Goal: Transaction & Acquisition: Purchase product/service

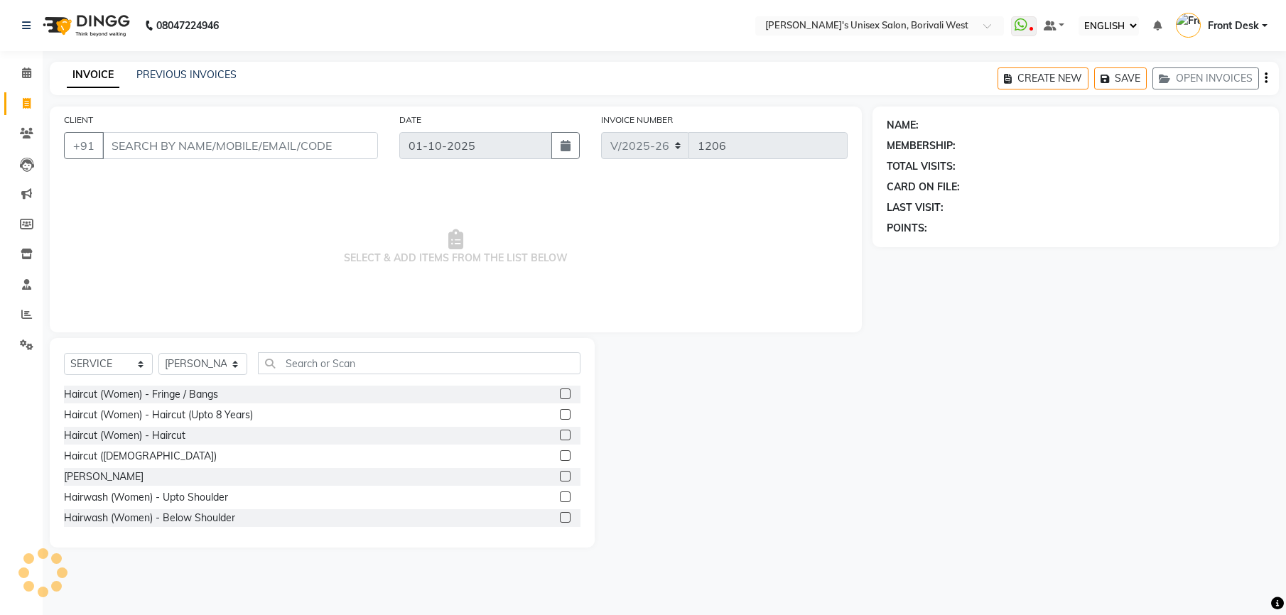
select select "ec"
select select "4025"
select select "service"
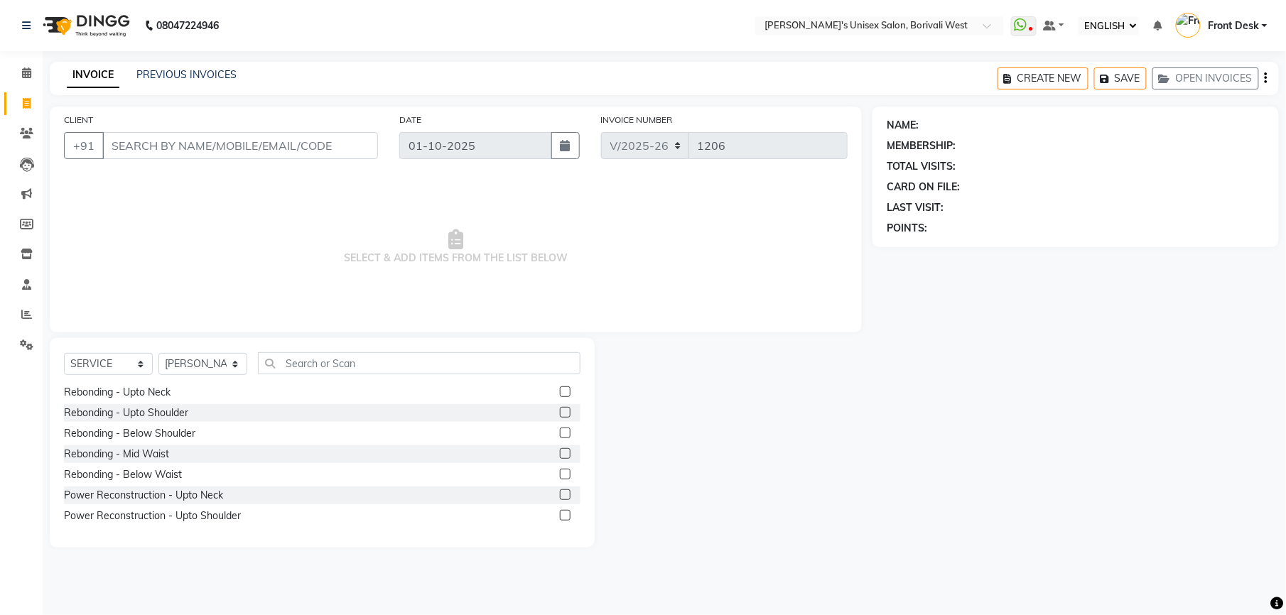
select select "20338"
click at [158, 353] on select "SELECT STYLIST Front Desk [PERSON_NAME] Mamta [PERSON_NAME] Yash" at bounding box center [202, 364] width 89 height 22
click at [325, 358] on input "text" at bounding box center [419, 363] width 323 height 22
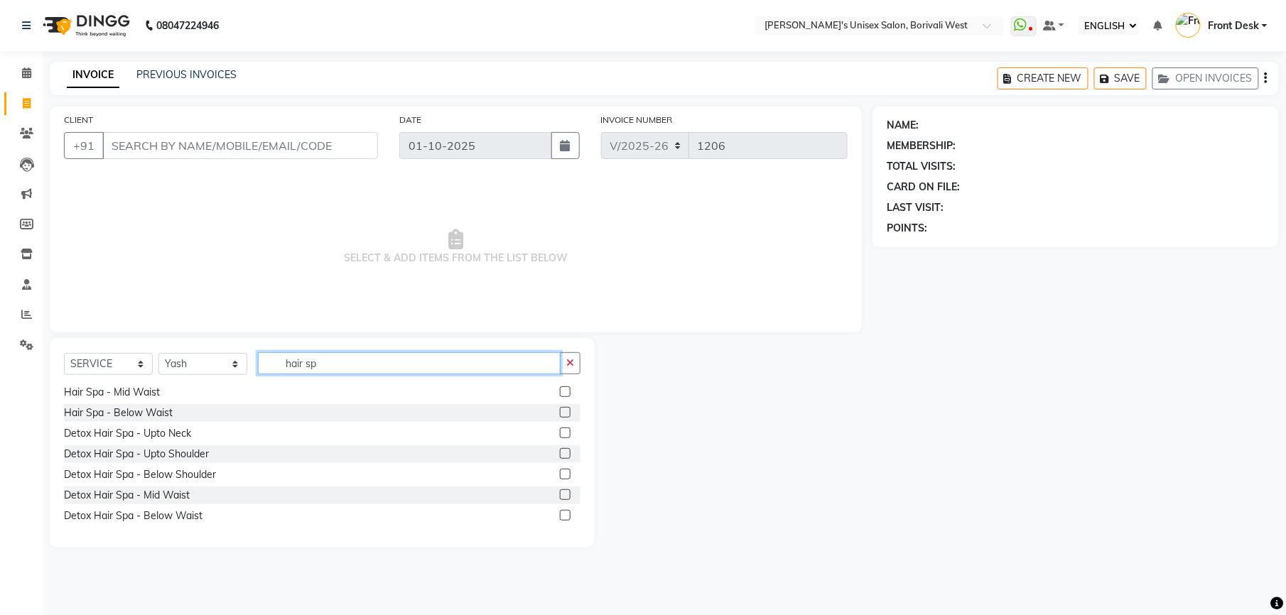
scroll to position [64, 0]
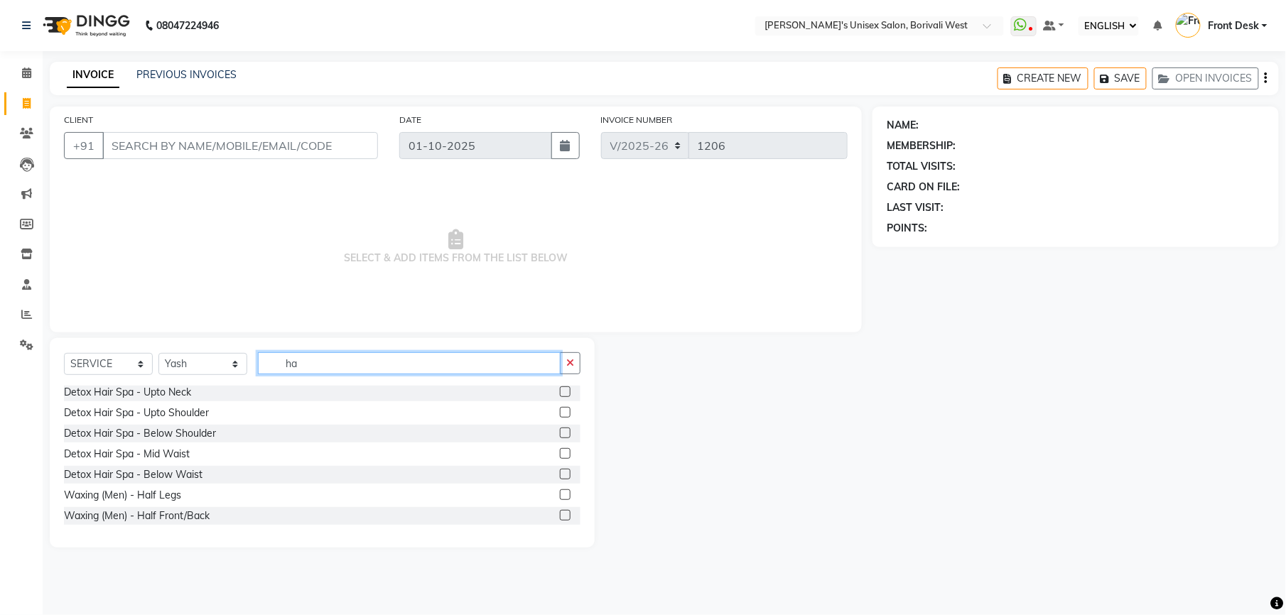
type input "h"
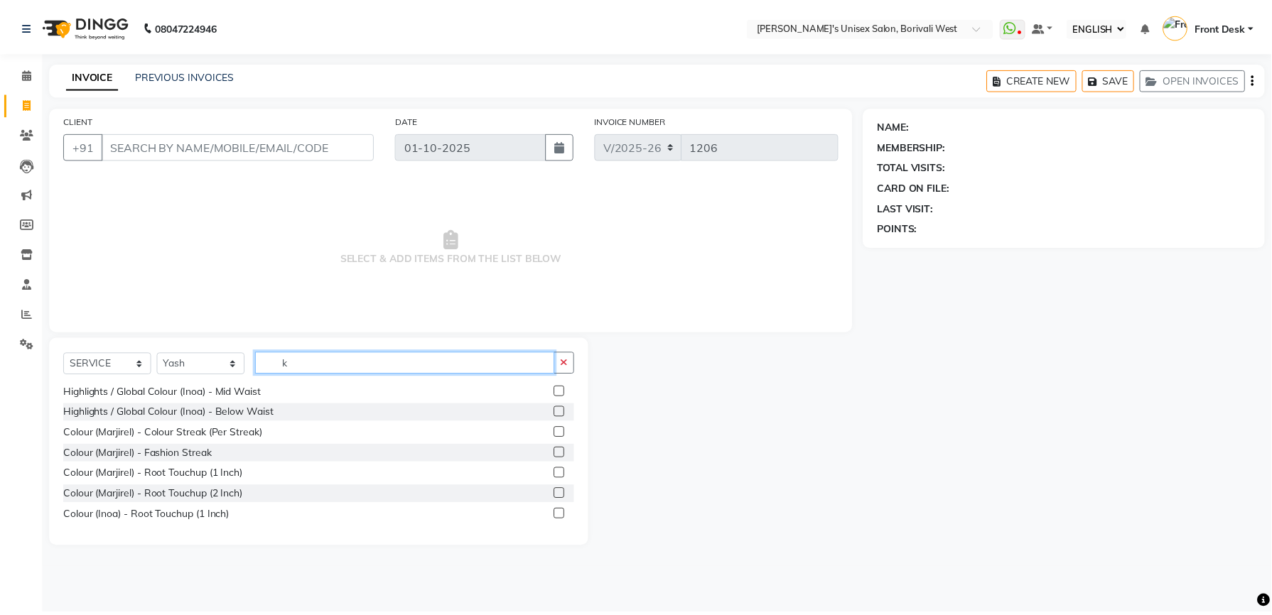
scroll to position [0, 0]
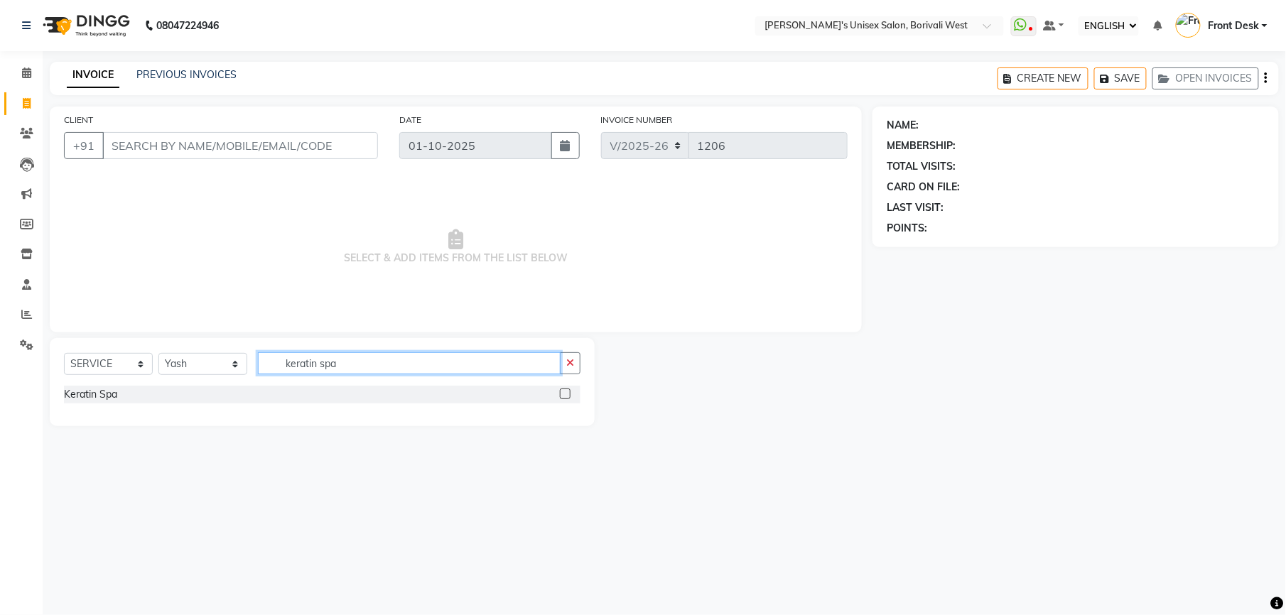
type input "keratin spa"
click at [566, 395] on label at bounding box center [565, 394] width 11 height 11
click at [566, 395] on input "checkbox" at bounding box center [564, 394] width 9 height 9
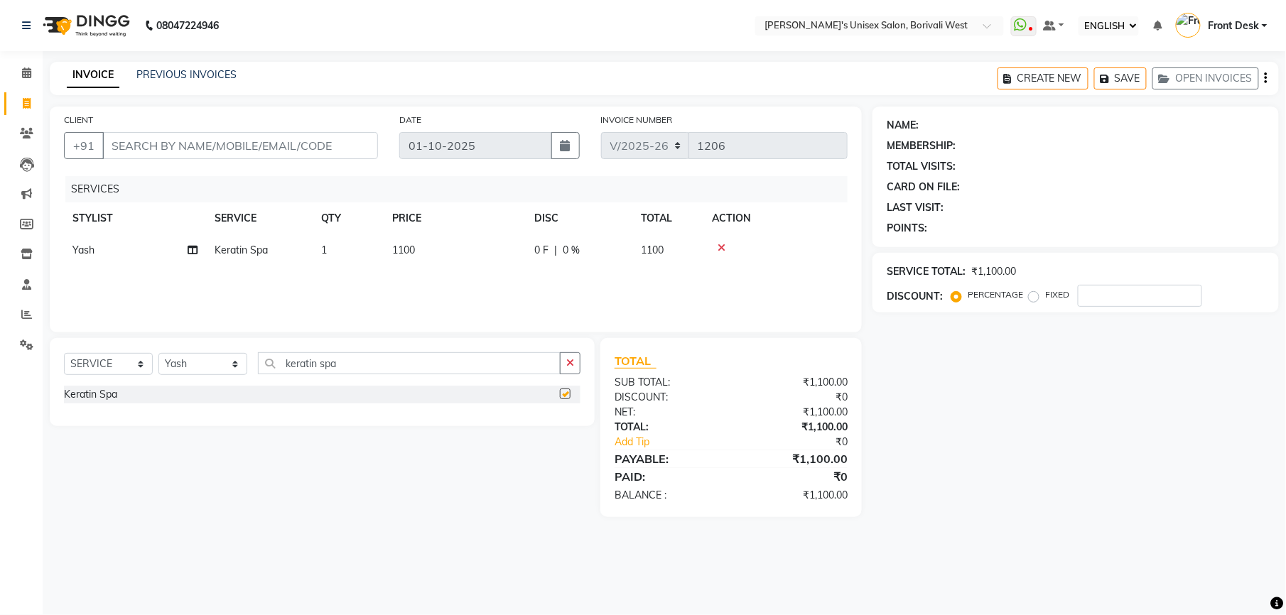
checkbox input "false"
click at [418, 245] on td "1100" at bounding box center [455, 251] width 142 height 32
select select "20338"
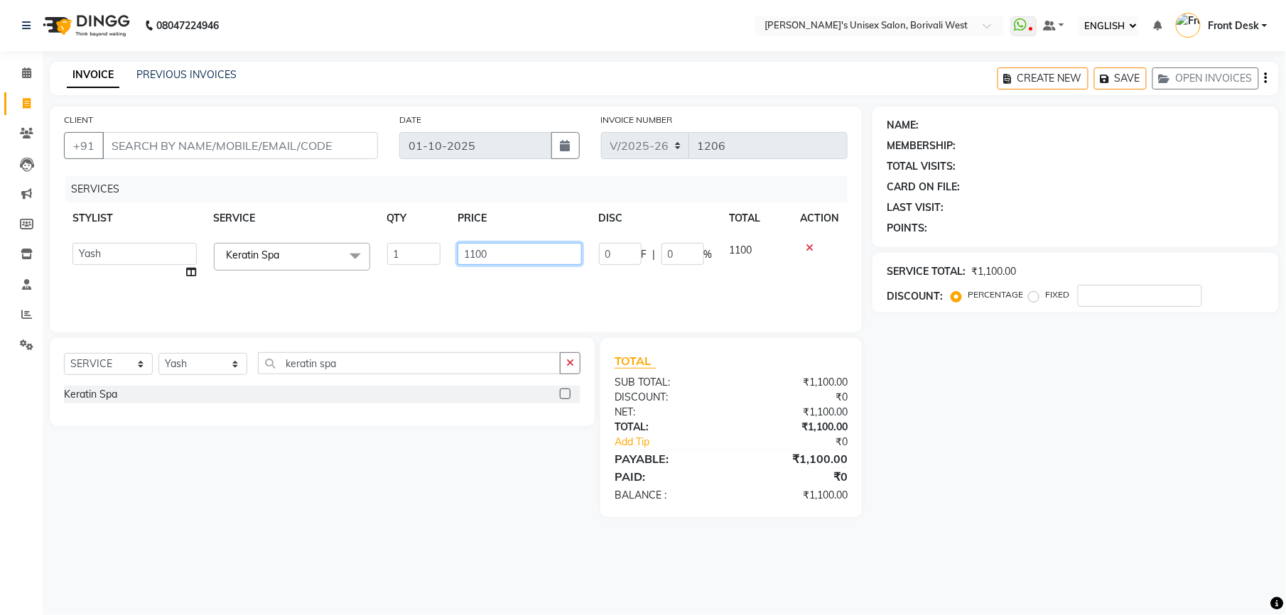
click at [507, 253] on input "1100" at bounding box center [520, 254] width 124 height 22
type input "1000"
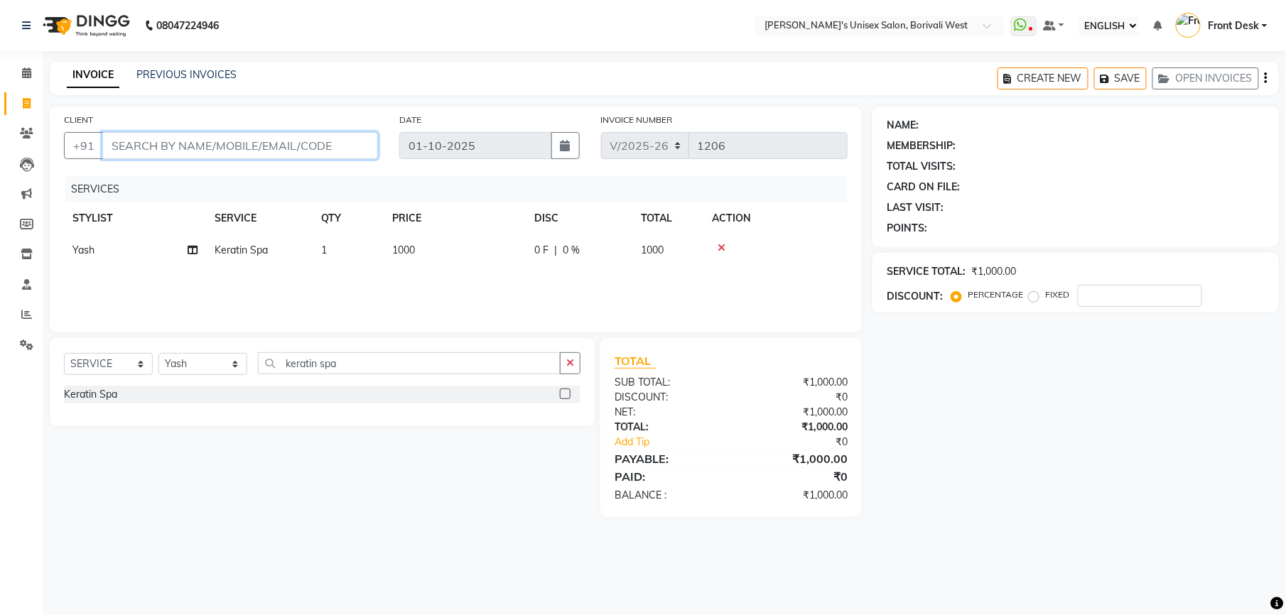
click at [320, 142] on input "CLIENT" at bounding box center [240, 145] width 276 height 27
type input "8"
type input "0"
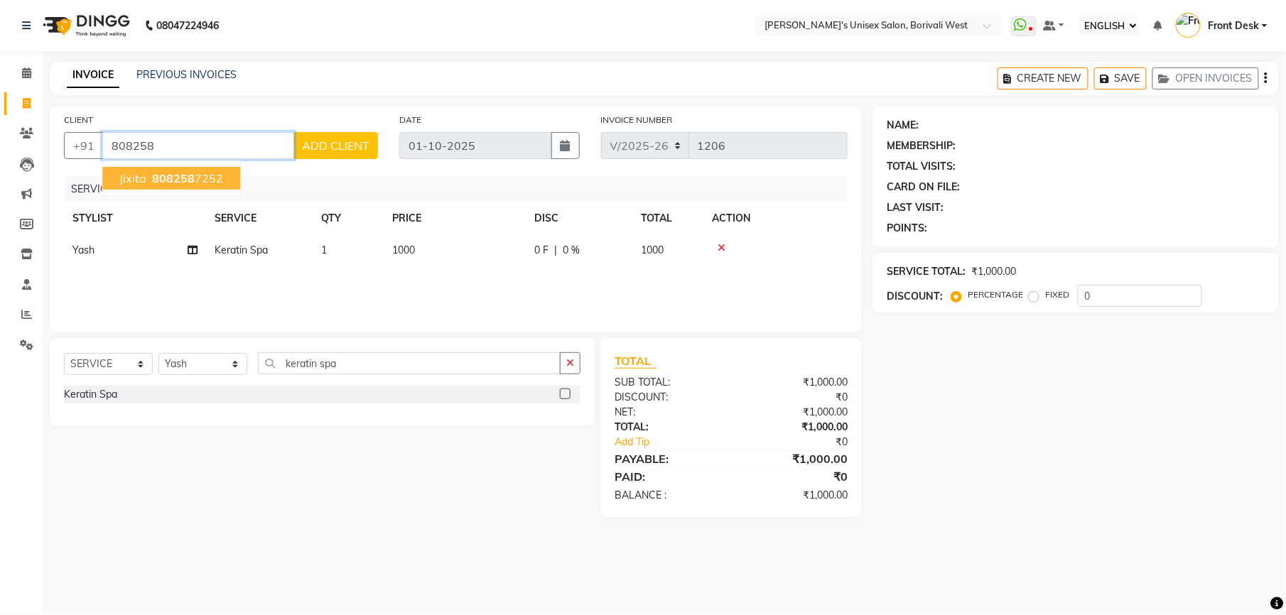
click at [180, 174] on span "808258" at bounding box center [173, 178] width 43 height 14
type input "8082587252"
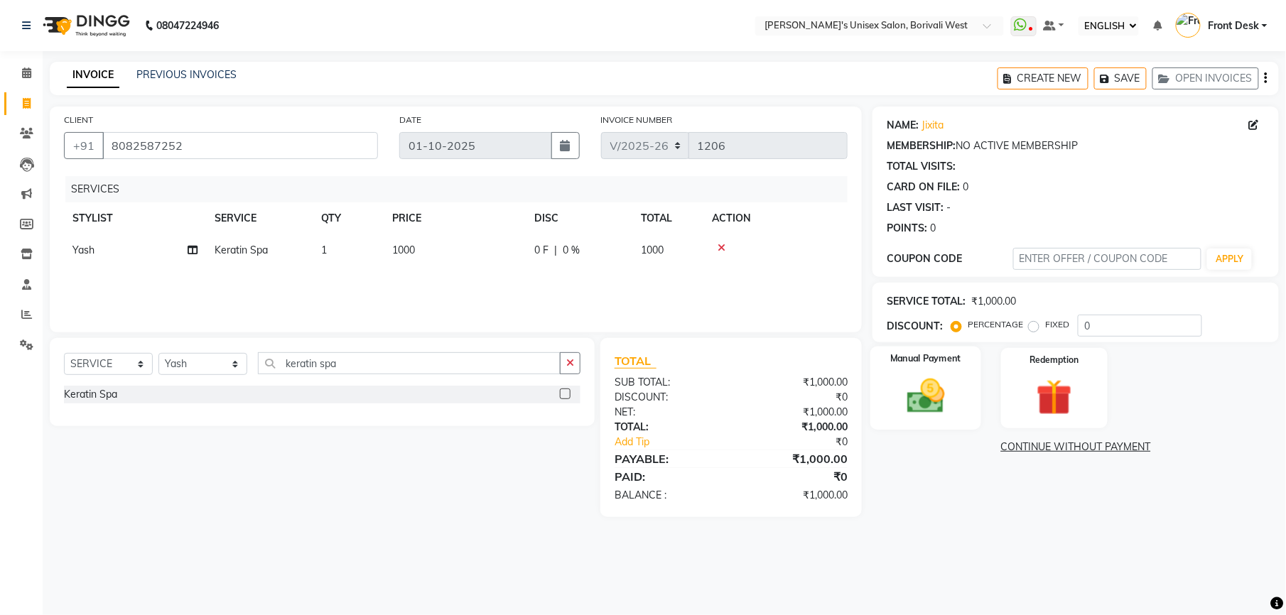
click at [927, 379] on img at bounding box center [925, 396] width 61 height 43
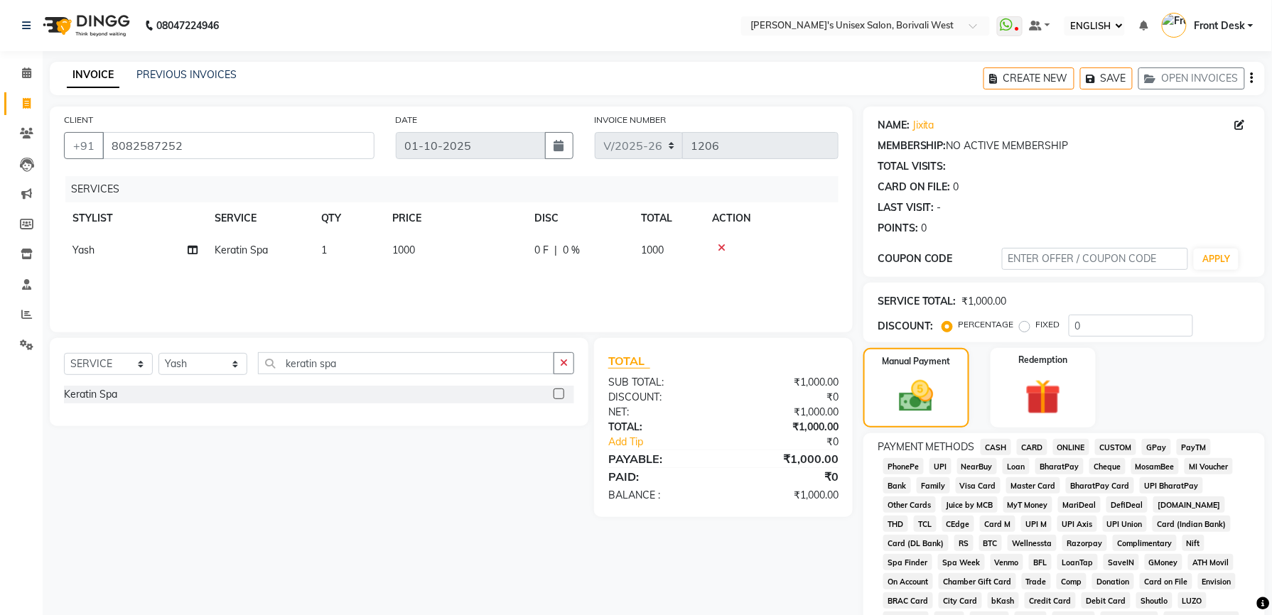
click at [1147, 441] on span "GPay" at bounding box center [1156, 447] width 29 height 16
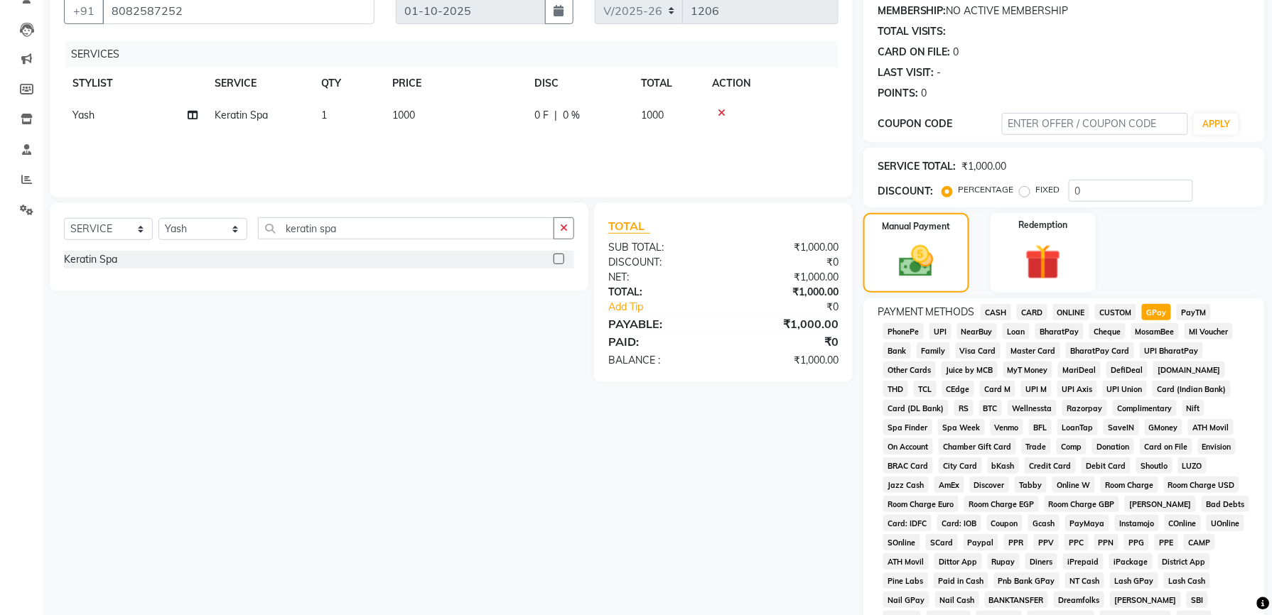
scroll to position [339, 0]
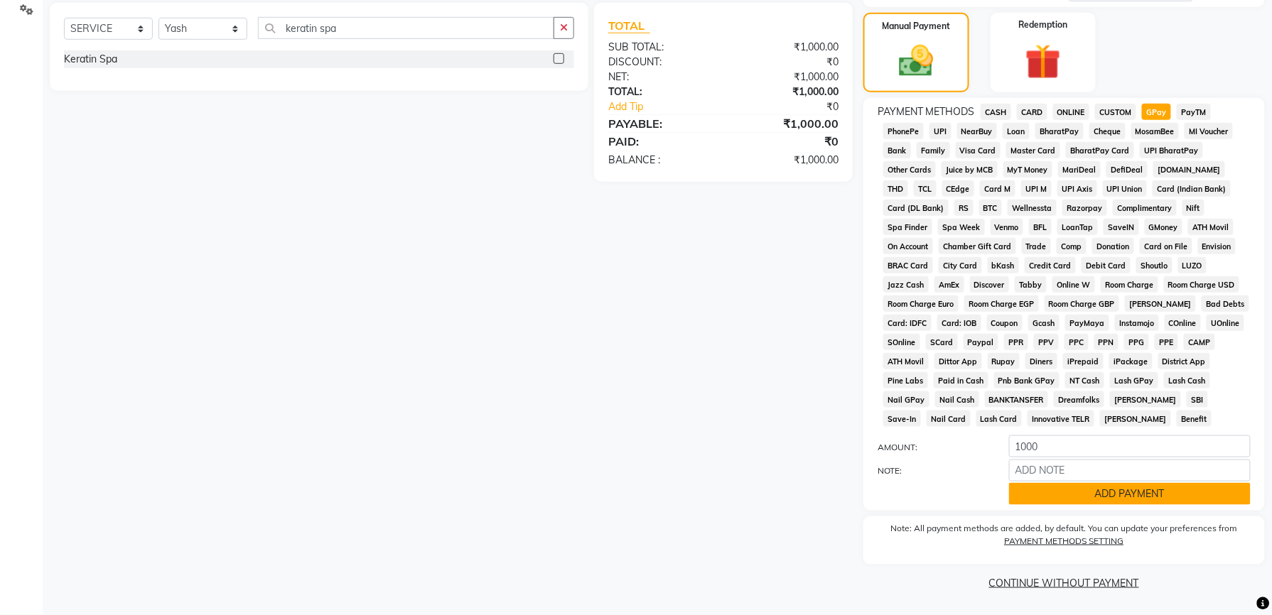
click at [1147, 495] on button "ADD PAYMENT" at bounding box center [1130, 494] width 242 height 22
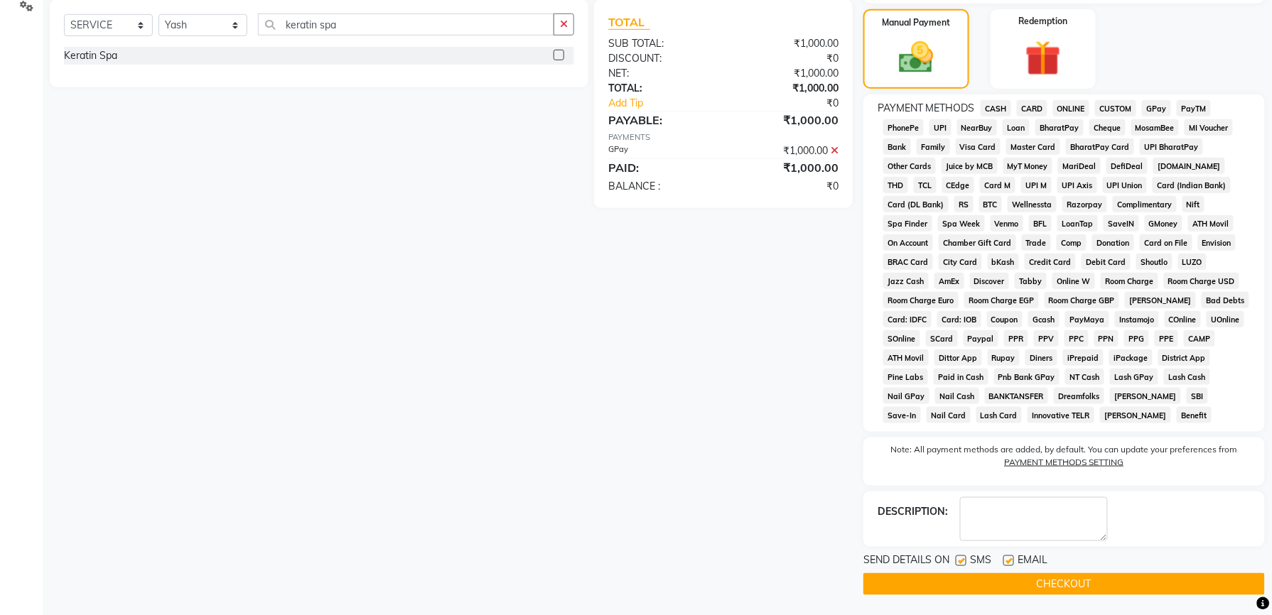
click at [1089, 588] on button "CHECKOUT" at bounding box center [1064, 585] width 402 height 22
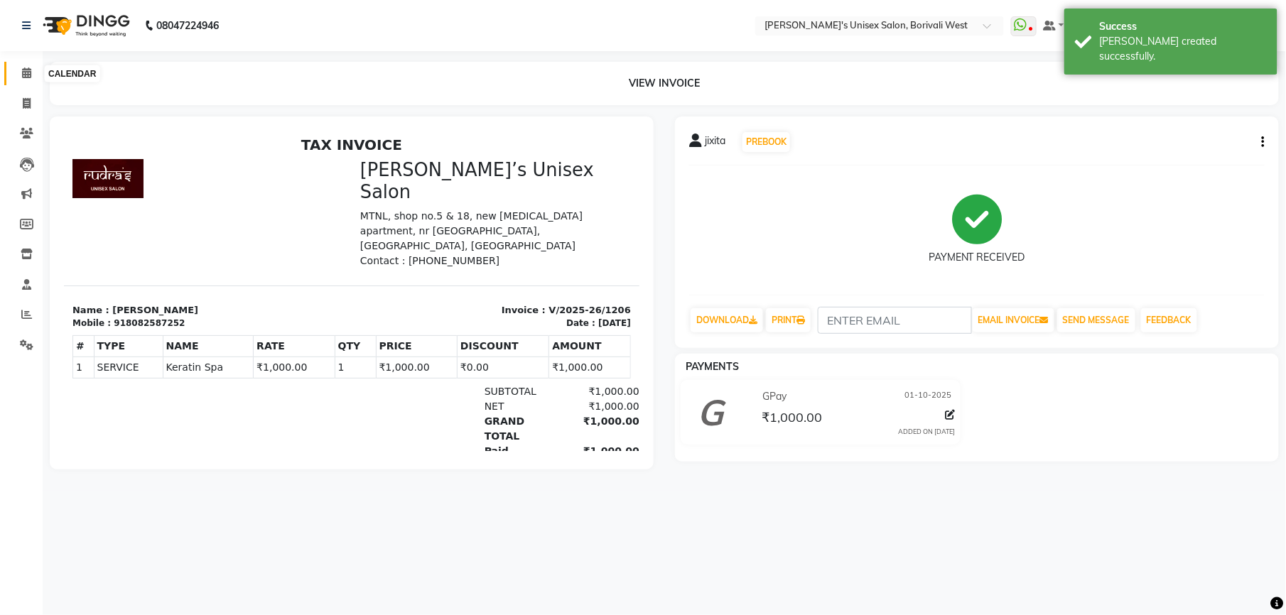
click at [22, 71] on icon at bounding box center [26, 73] width 9 height 11
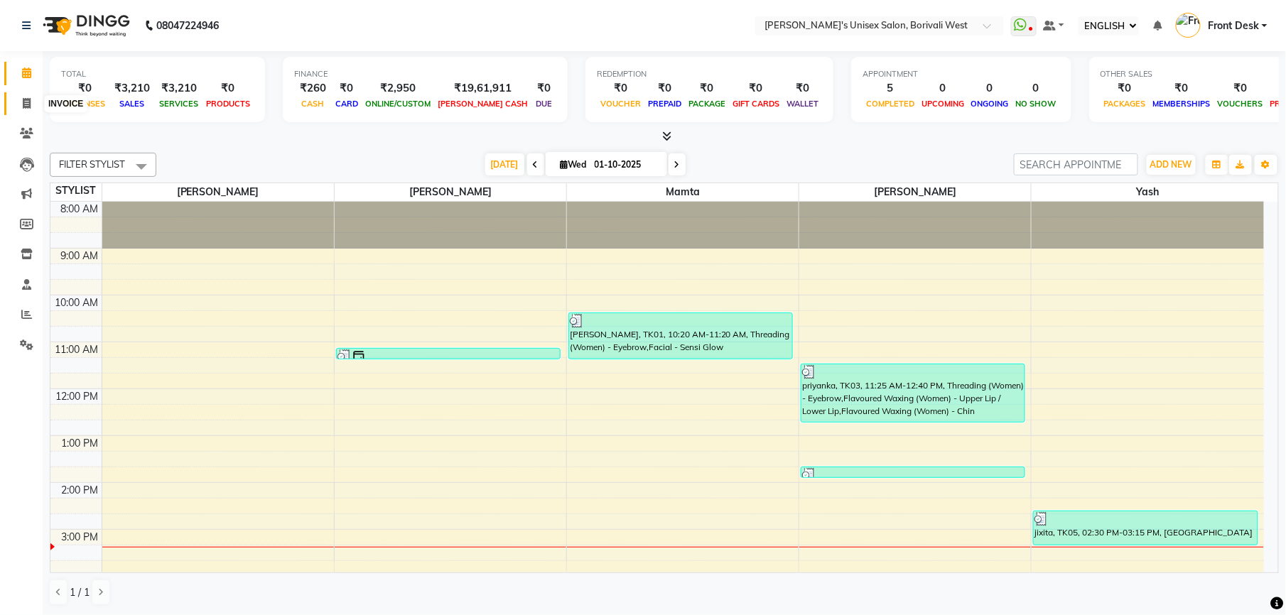
click at [29, 101] on icon at bounding box center [27, 103] width 8 height 11
select select "service"
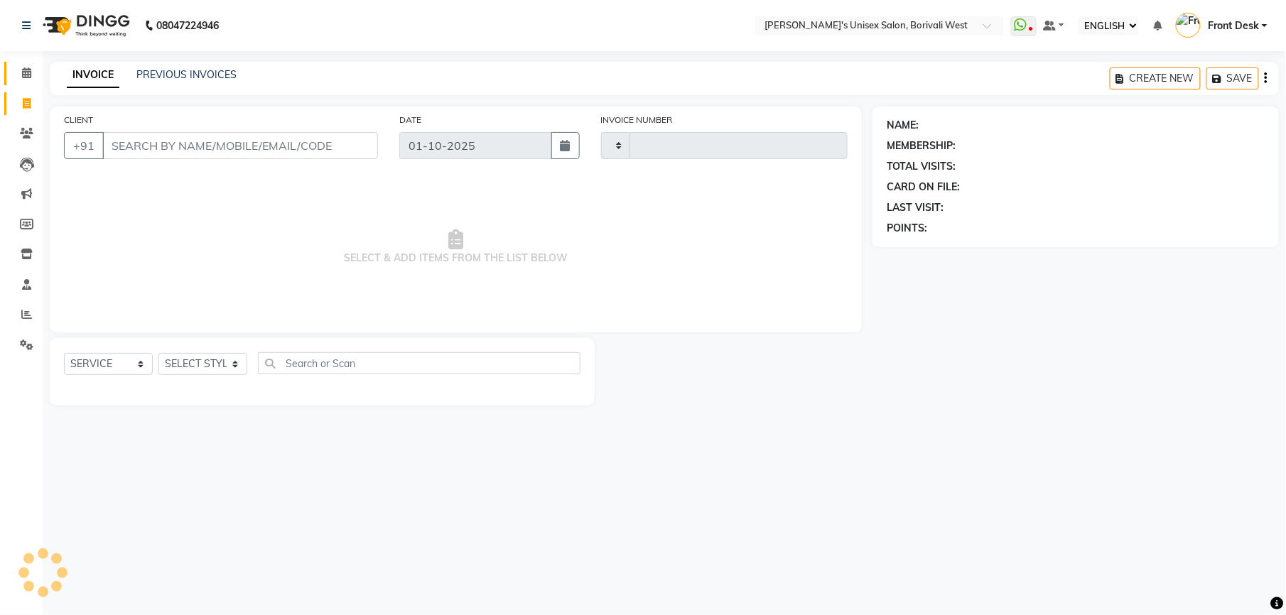
type input "1207"
select select "4025"
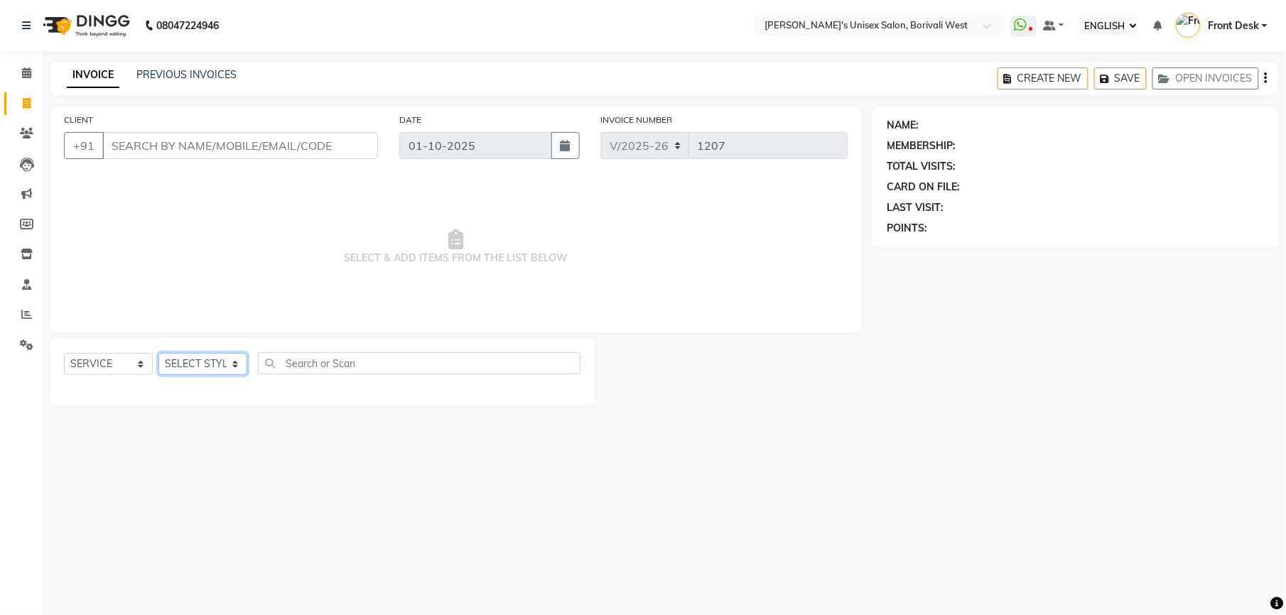
click at [231, 365] on select "SELECT STYLIST Front Desk [PERSON_NAME] Mamta [PERSON_NAME] Yash" at bounding box center [202, 364] width 89 height 22
select select "25222"
click at [158, 353] on select "SELECT STYLIST Front Desk [PERSON_NAME] Mamta [PERSON_NAME] Yash" at bounding box center [202, 364] width 89 height 22
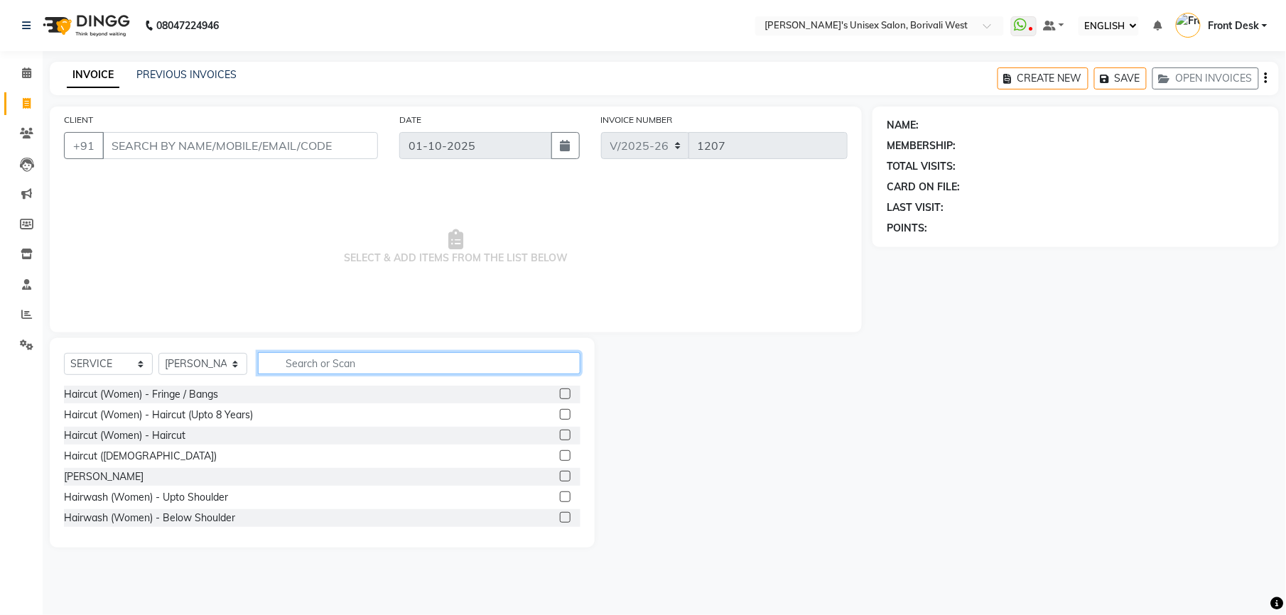
click at [335, 360] on input "text" at bounding box center [419, 363] width 323 height 22
click at [279, 146] on input "CLIENT" at bounding box center [240, 145] width 276 height 27
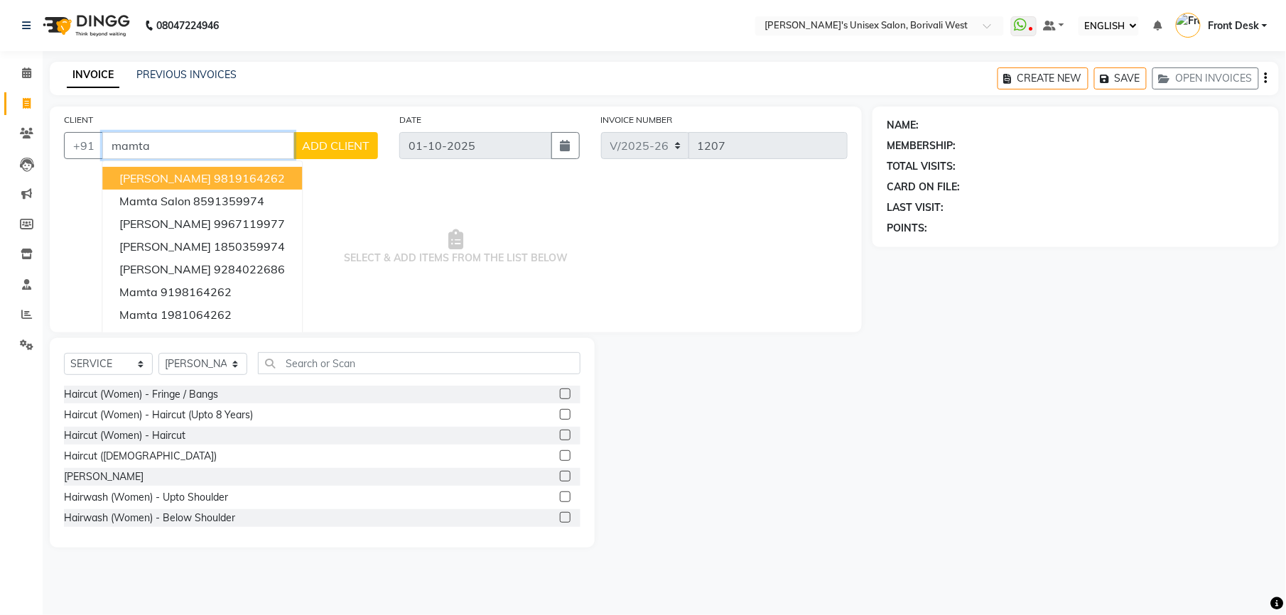
click at [220, 175] on ngb-highlight "9819164262" at bounding box center [249, 178] width 71 height 14
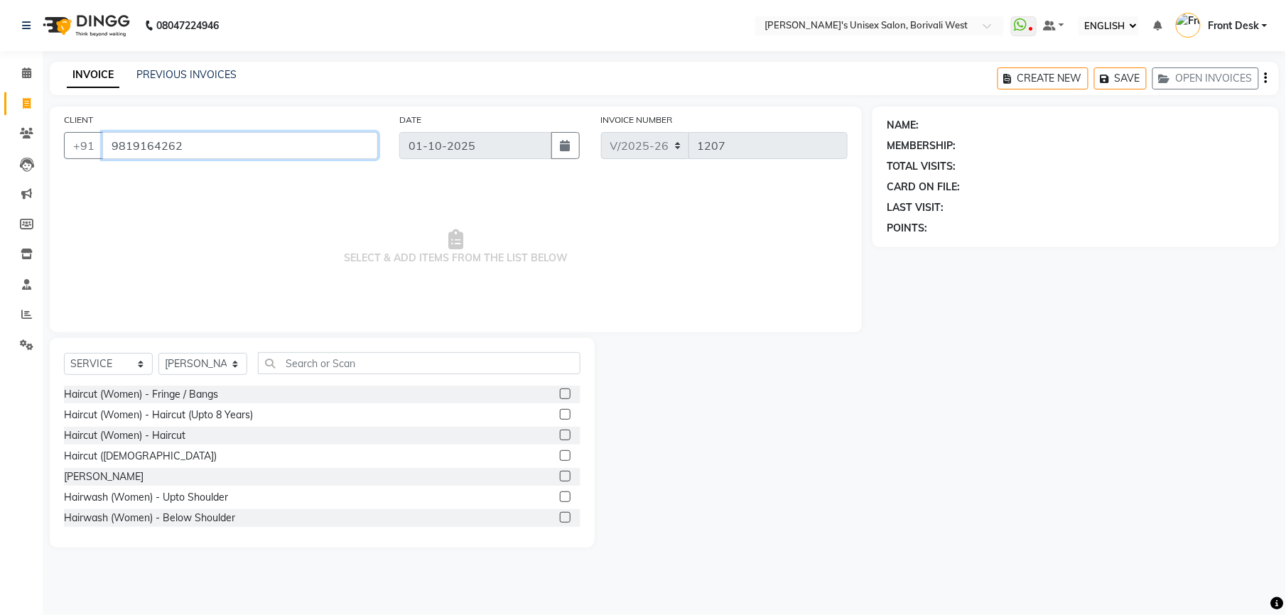
type input "9819164262"
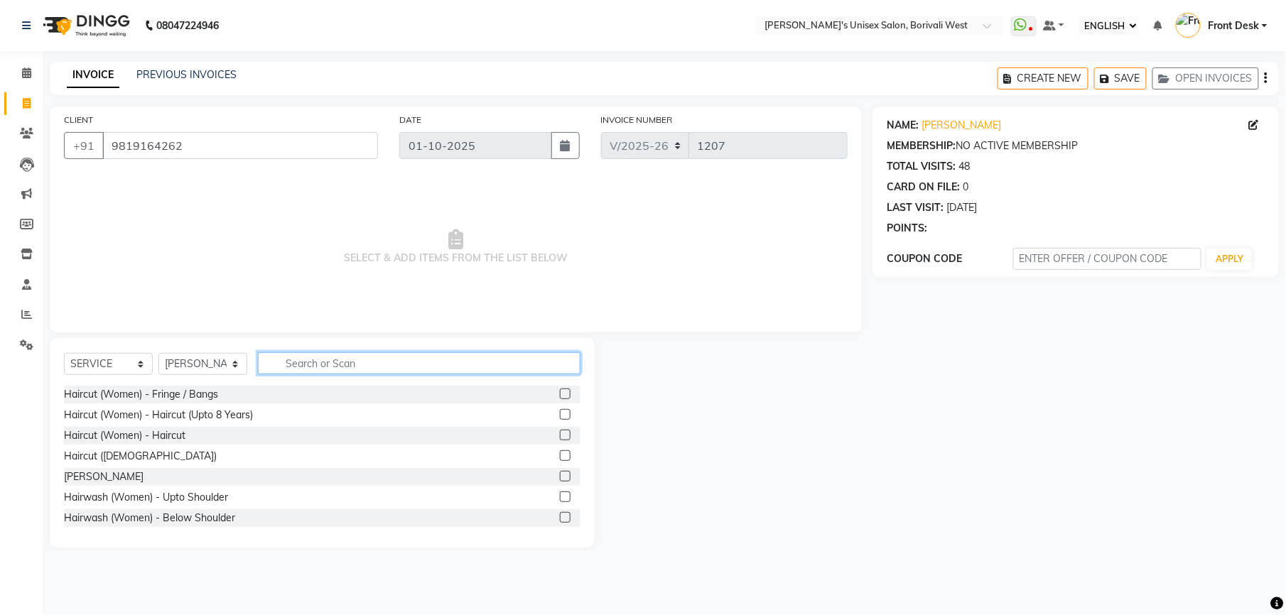
click at [321, 358] on input "text" at bounding box center [419, 363] width 323 height 22
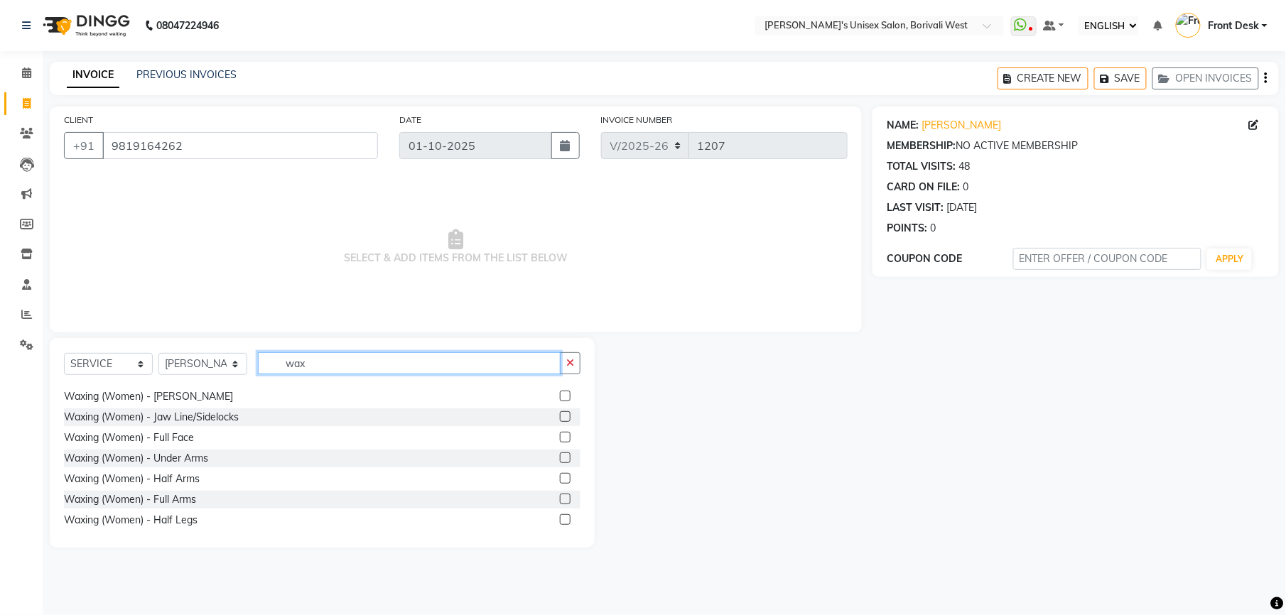
scroll to position [308, 0]
type input "wax"
click at [560, 495] on label at bounding box center [565, 498] width 11 height 11
click at [560, 495] on input "checkbox" at bounding box center [564, 499] width 9 height 9
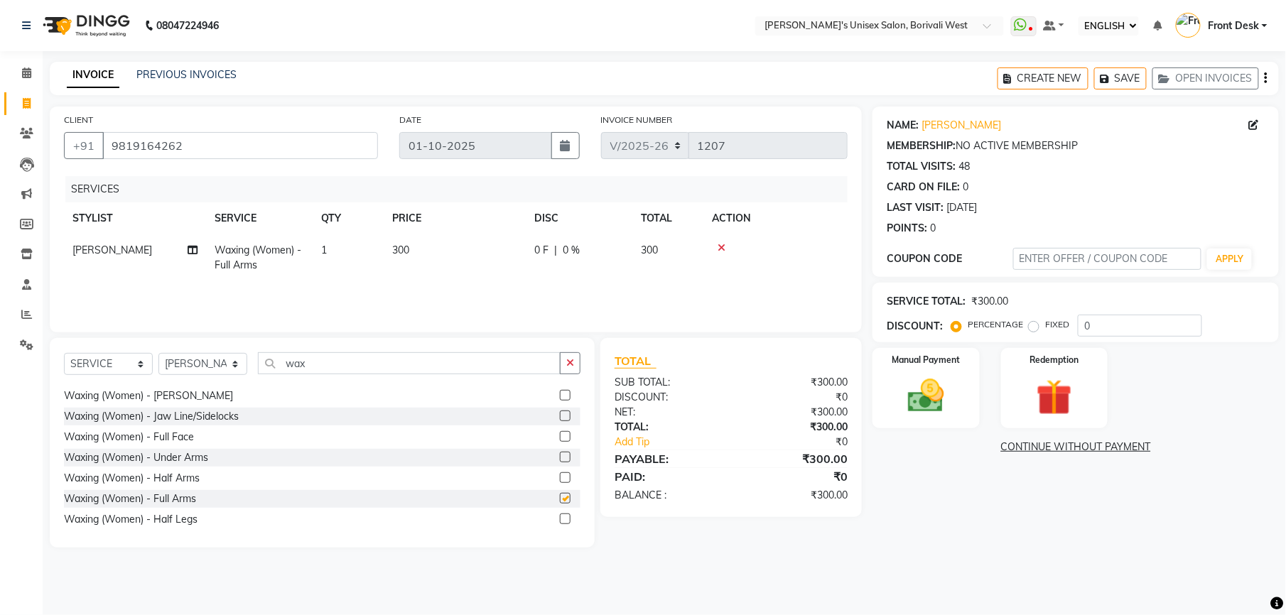
checkbox input "false"
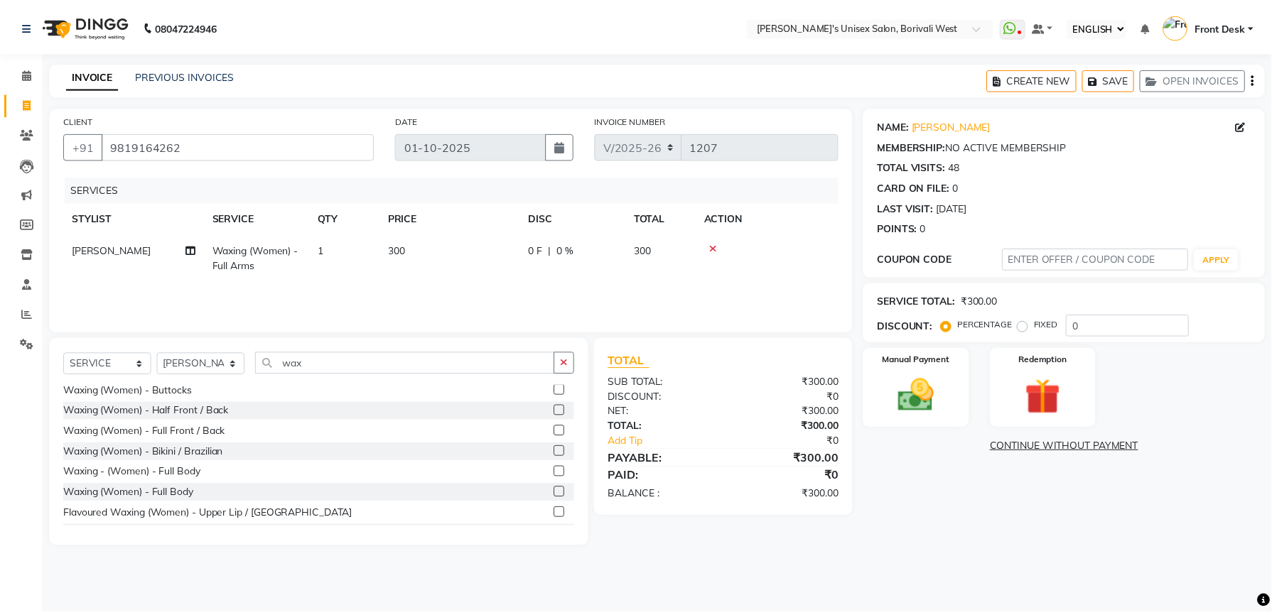
scroll to position [475, 0]
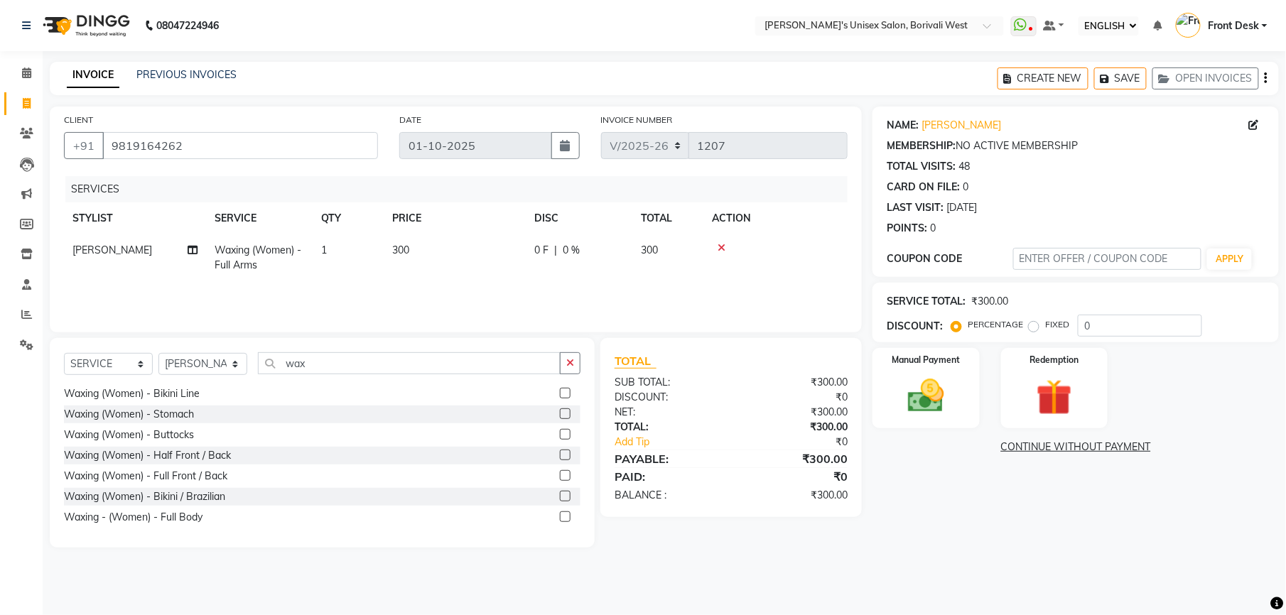
click at [560, 473] on label at bounding box center [565, 475] width 11 height 11
click at [560, 473] on input "checkbox" at bounding box center [564, 476] width 9 height 9
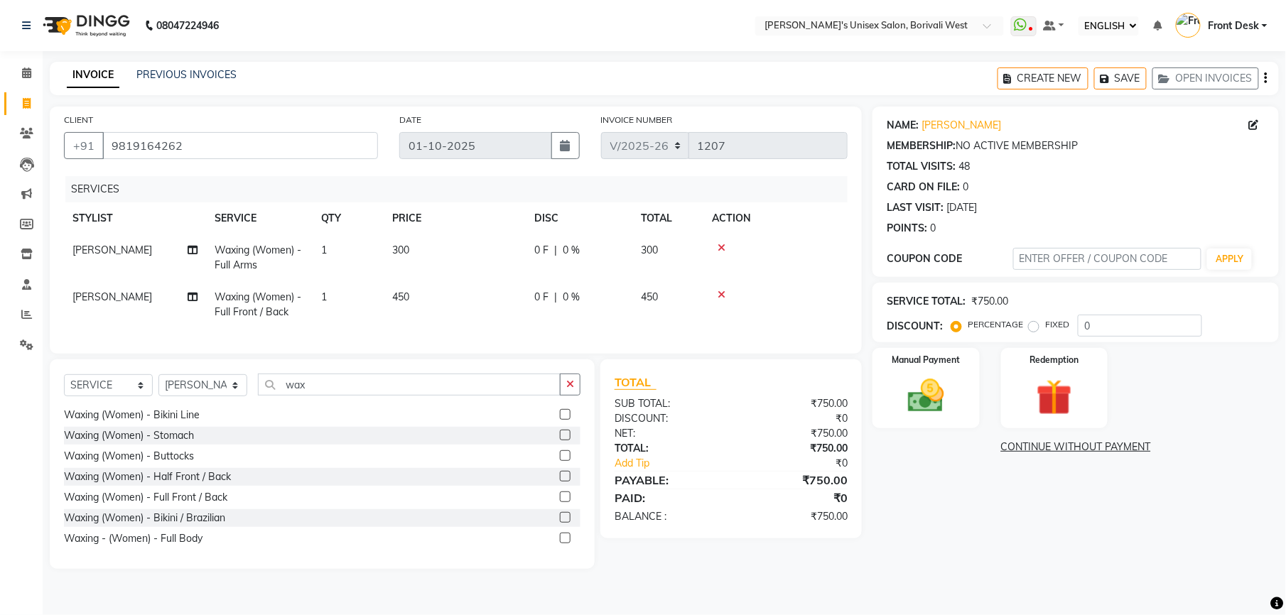
click at [560, 502] on label at bounding box center [565, 497] width 11 height 11
click at [560, 502] on input "checkbox" at bounding box center [564, 497] width 9 height 9
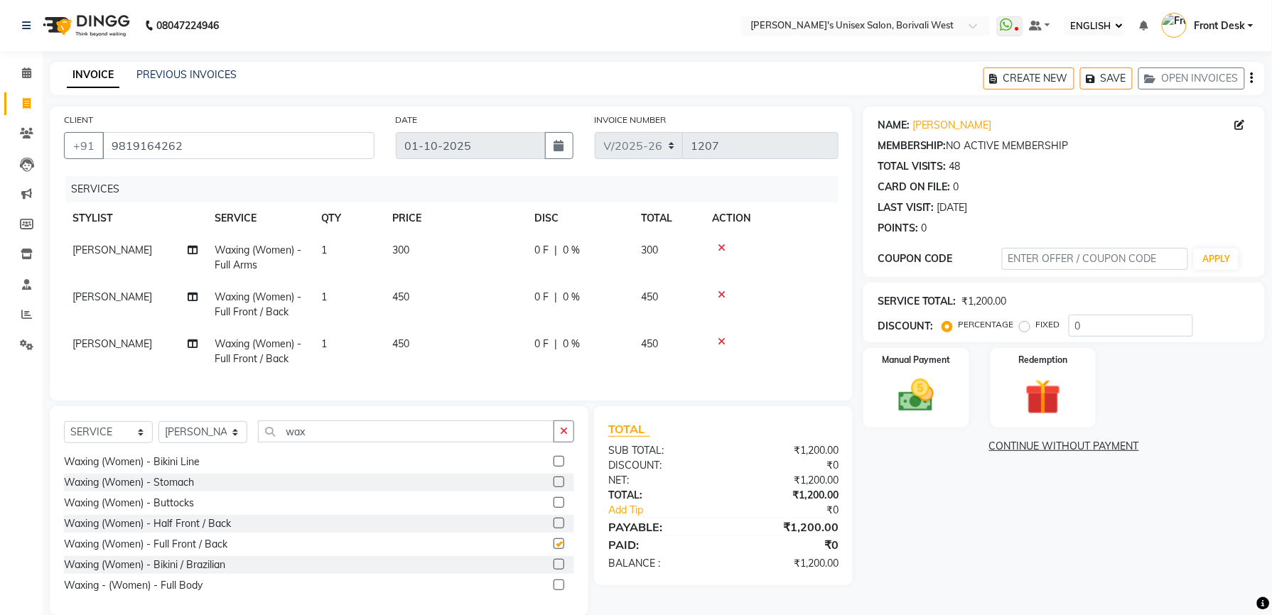
checkbox input "false"
click at [441, 442] on input "wax" at bounding box center [406, 432] width 296 height 22
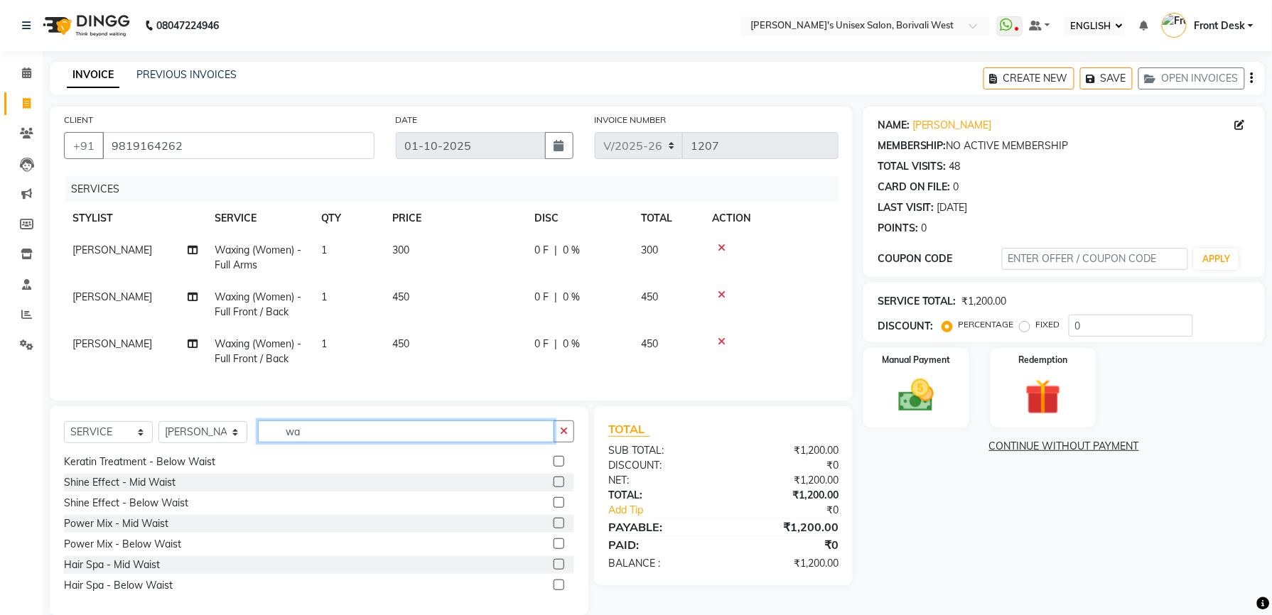
type input "w"
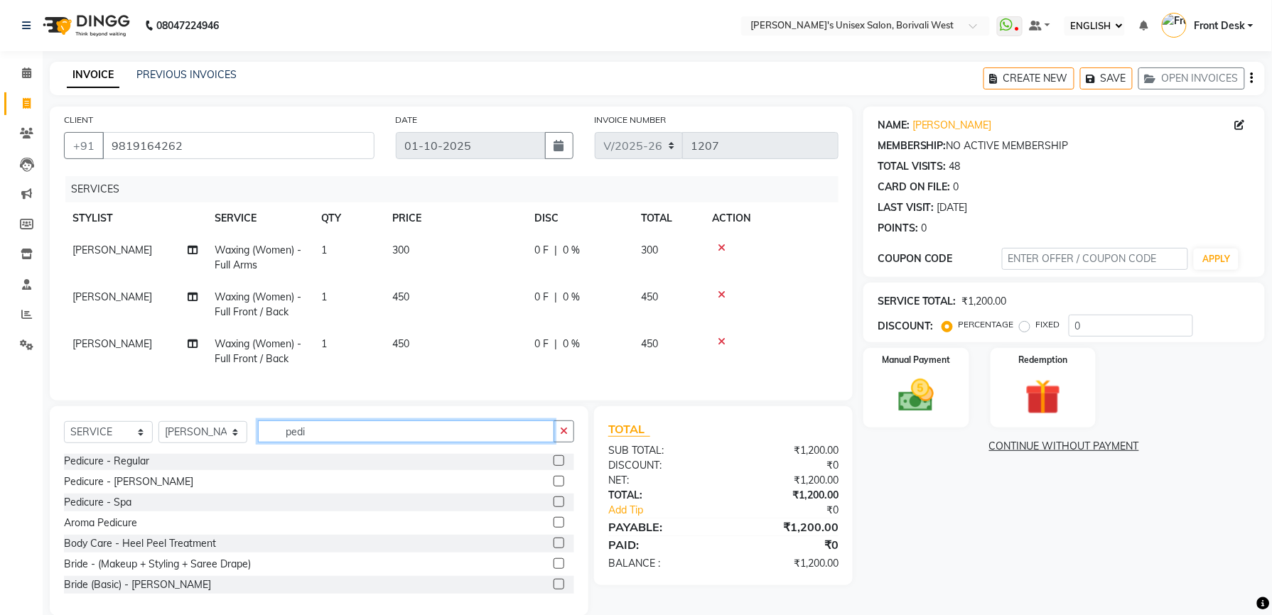
scroll to position [0, 0]
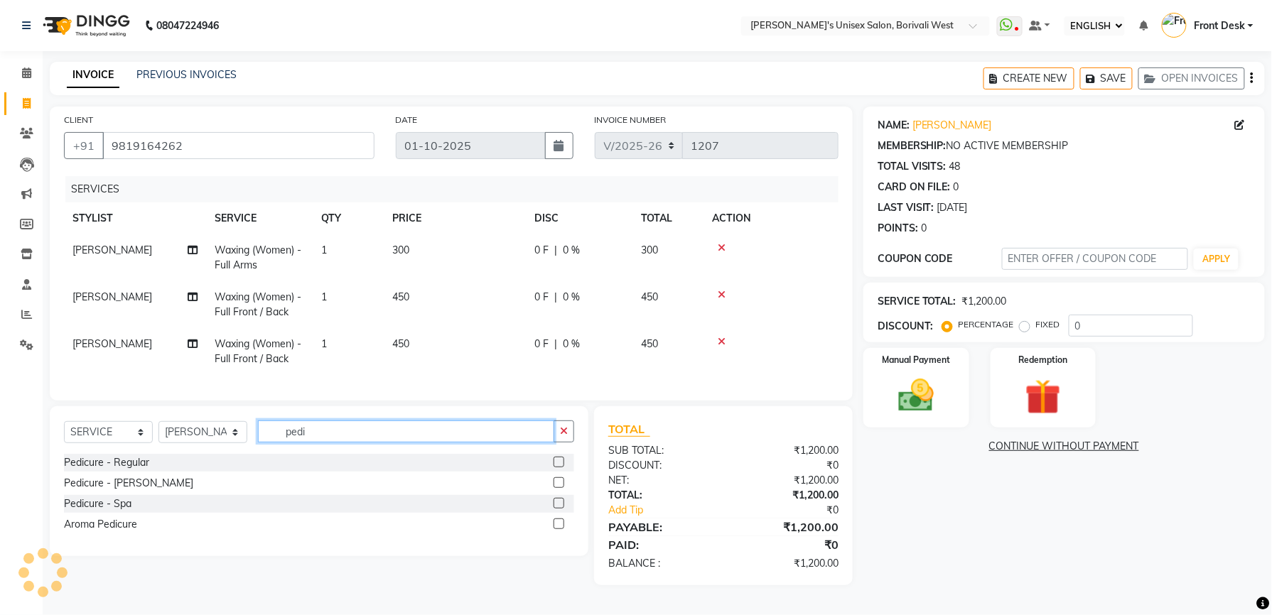
type input "pedi"
click at [559, 468] on label at bounding box center [559, 462] width 11 height 11
click at [559, 468] on input "checkbox" at bounding box center [558, 462] width 9 height 9
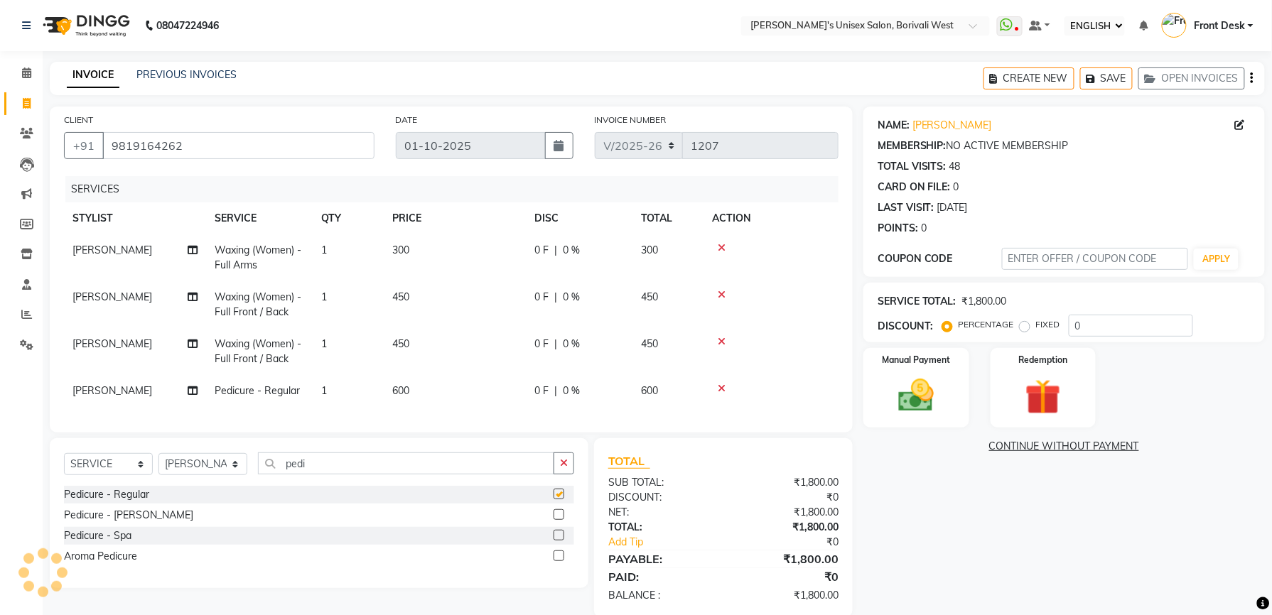
checkbox input "false"
click at [455, 475] on input "pedi" at bounding box center [406, 464] width 296 height 22
type input "p"
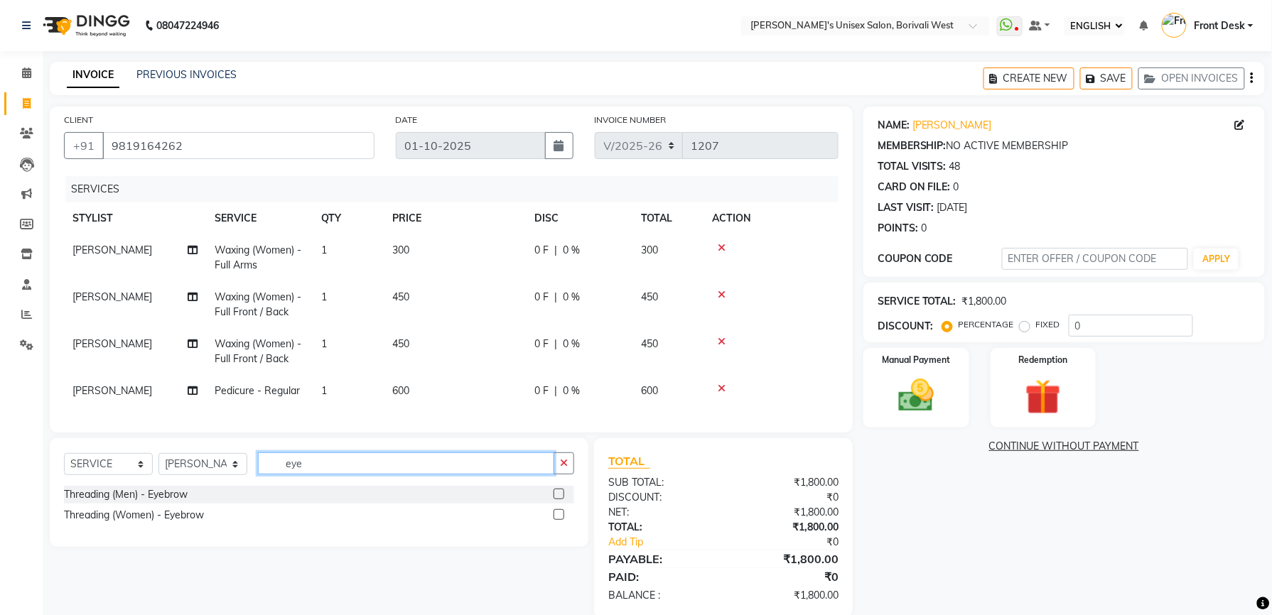
type input "eye"
click at [558, 520] on label at bounding box center [559, 515] width 11 height 11
click at [558, 520] on input "checkbox" at bounding box center [558, 515] width 9 height 9
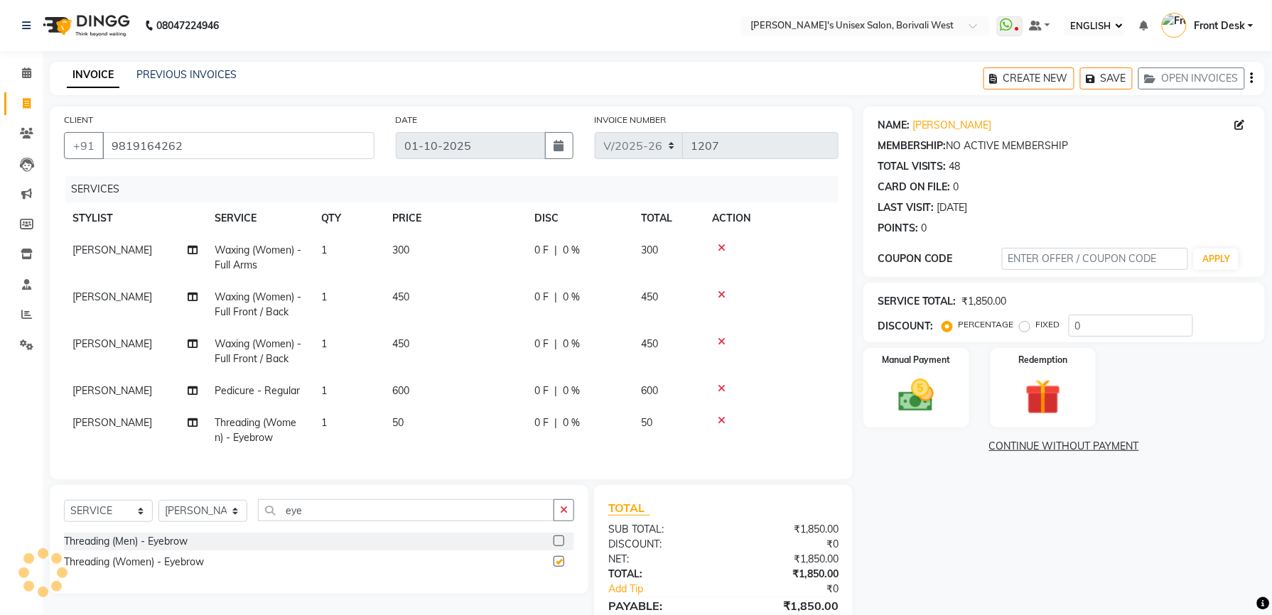
checkbox input "false"
click at [515, 522] on input "eye" at bounding box center [406, 511] width 296 height 22
type input "e"
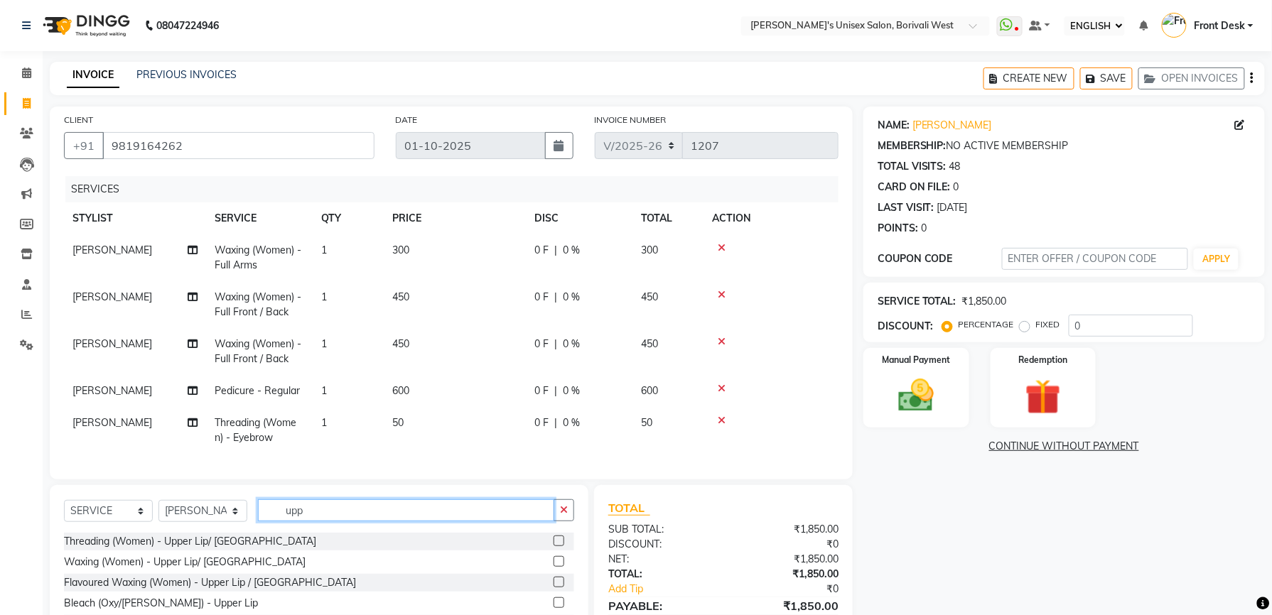
type input "upp"
click at [560, 547] on label at bounding box center [559, 541] width 11 height 11
click at [560, 547] on input "checkbox" at bounding box center [558, 541] width 9 height 9
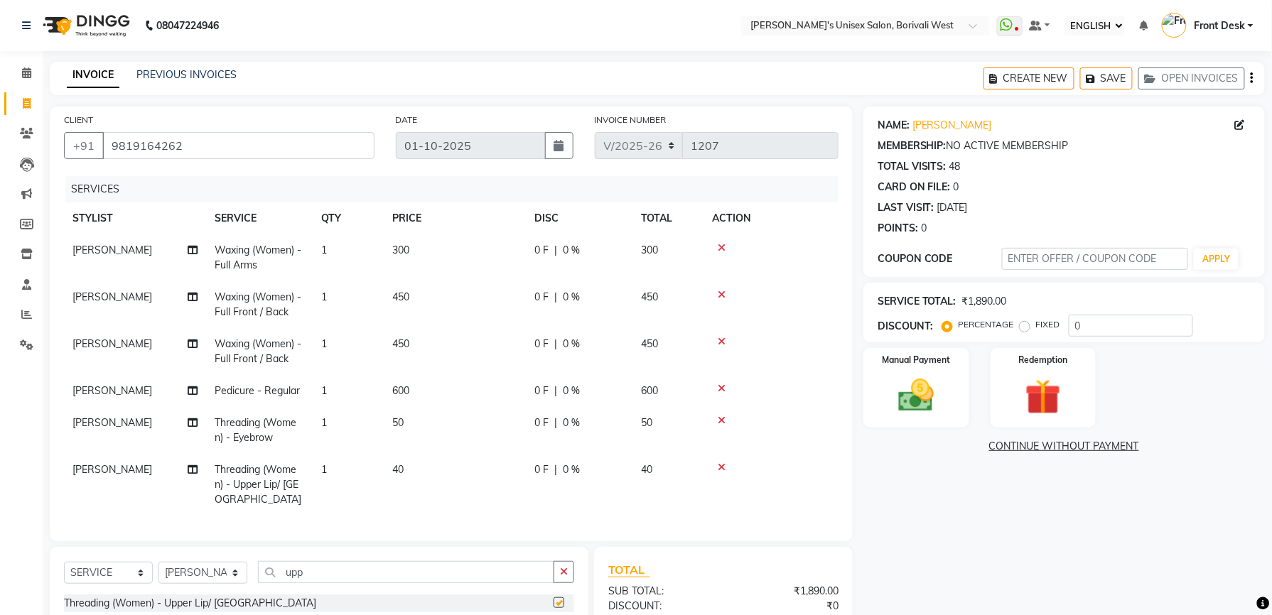
checkbox input "false"
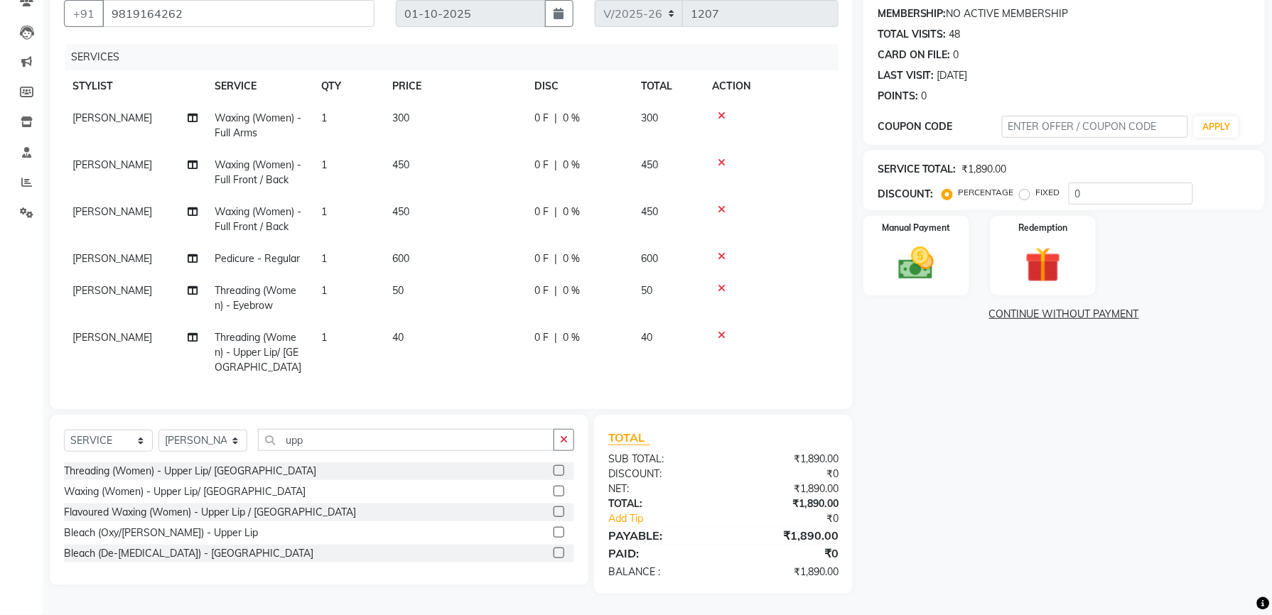
scroll to position [134, 0]
click at [492, 441] on input "upp" at bounding box center [406, 440] width 296 height 22
type input "u"
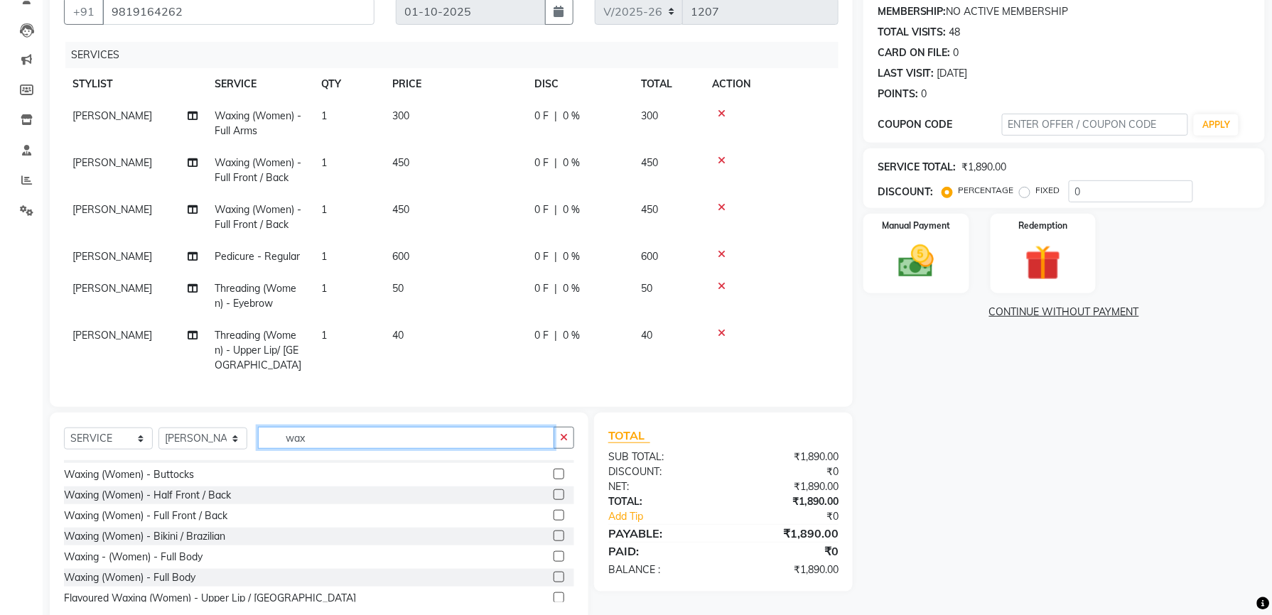
scroll to position [506, 0]
type input "wax"
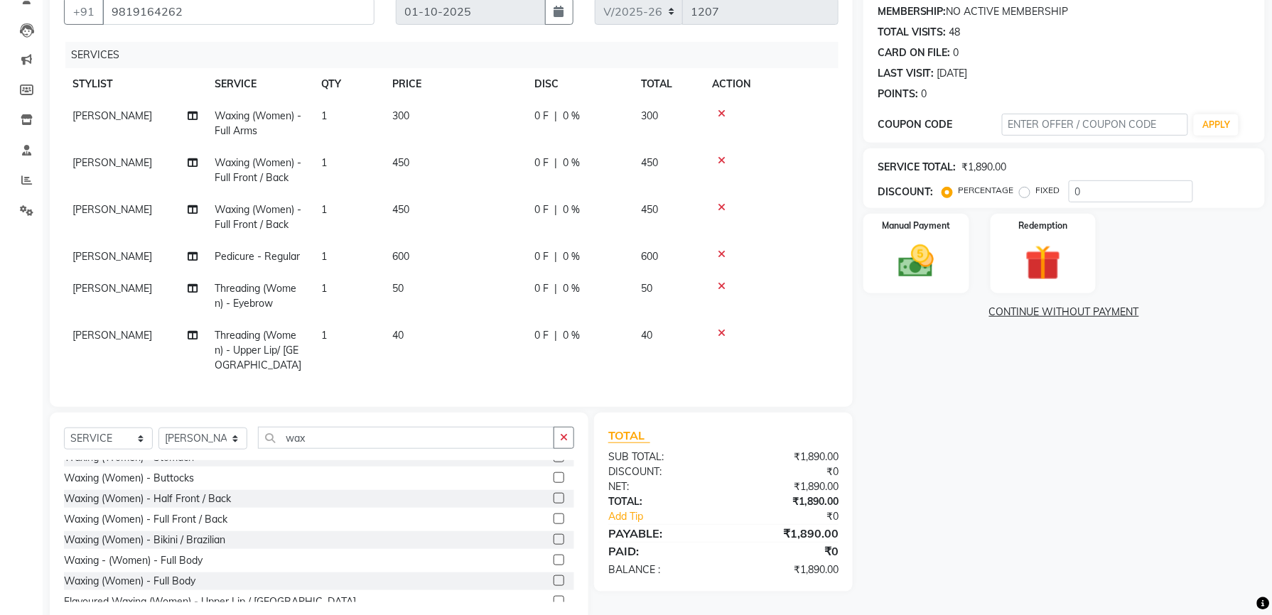
click at [554, 542] on label at bounding box center [559, 539] width 11 height 11
click at [554, 542] on input "checkbox" at bounding box center [558, 540] width 9 height 9
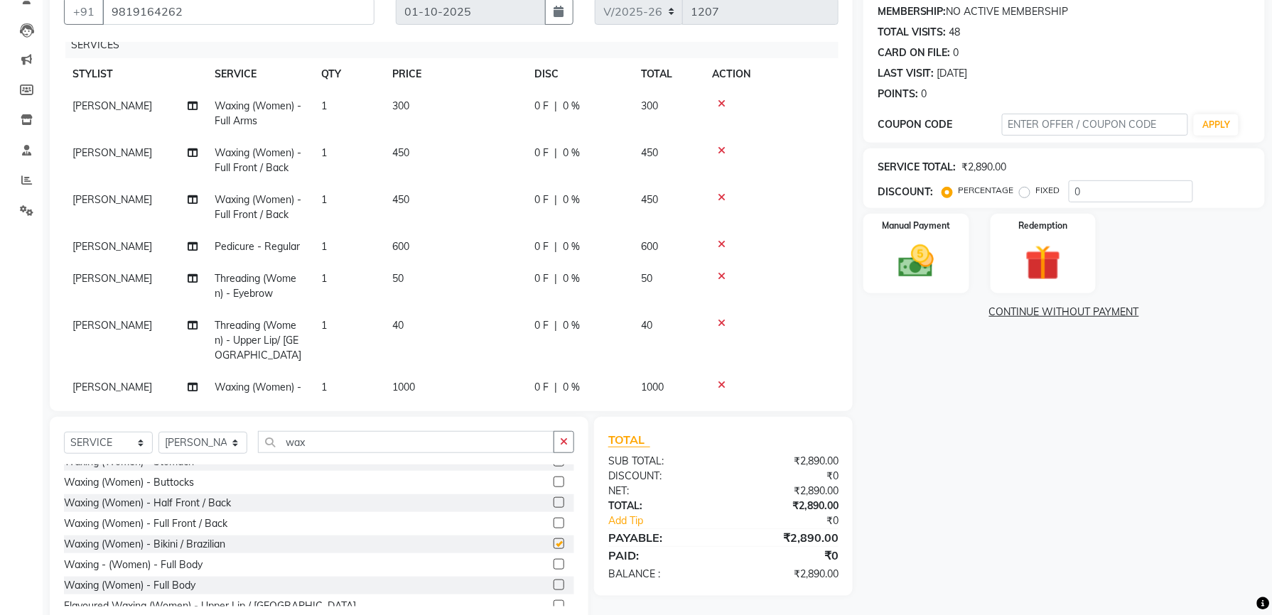
checkbox input "false"
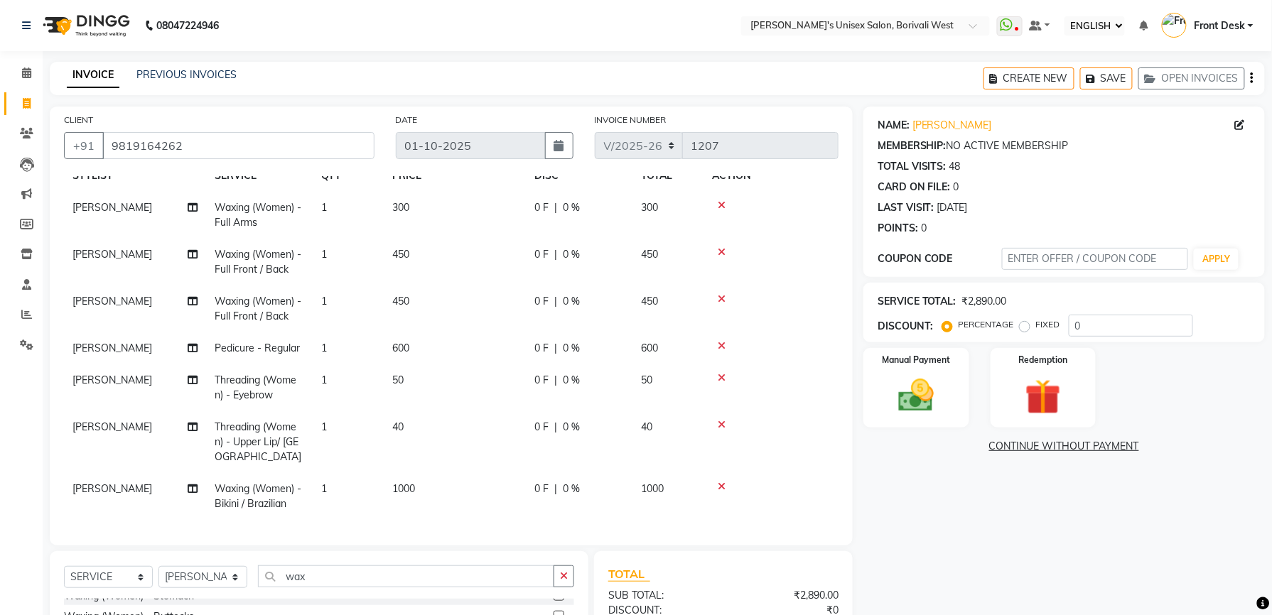
scroll to position [57, 0]
click at [914, 398] on img at bounding box center [916, 396] width 60 height 43
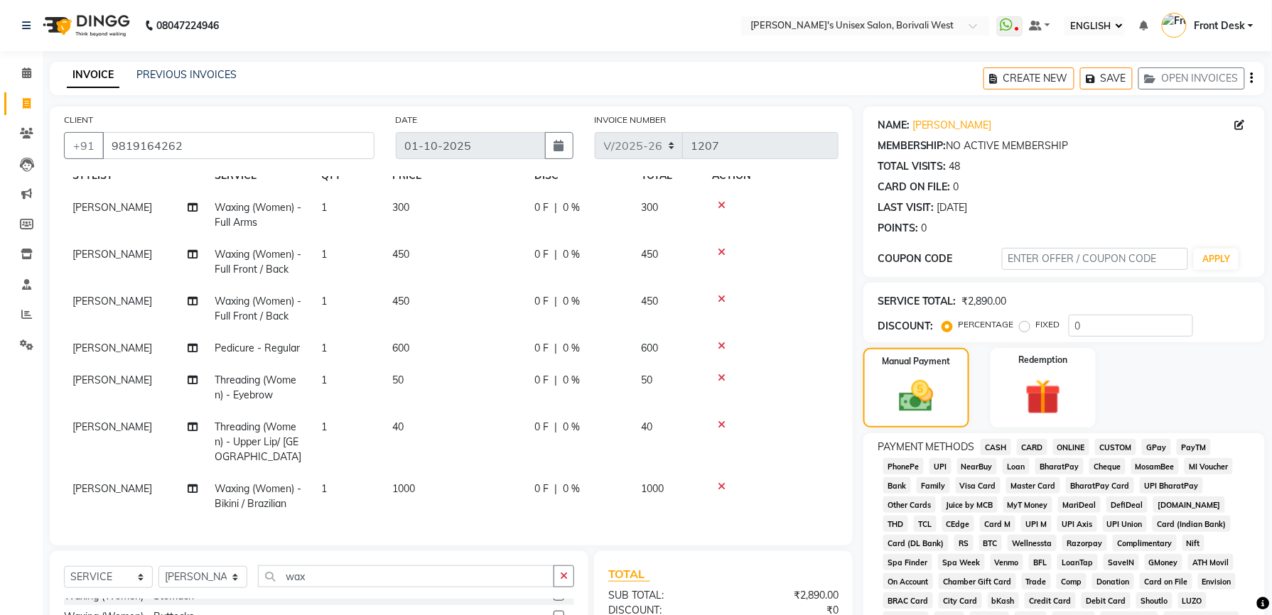
click at [1152, 446] on span "GPay" at bounding box center [1156, 447] width 29 height 16
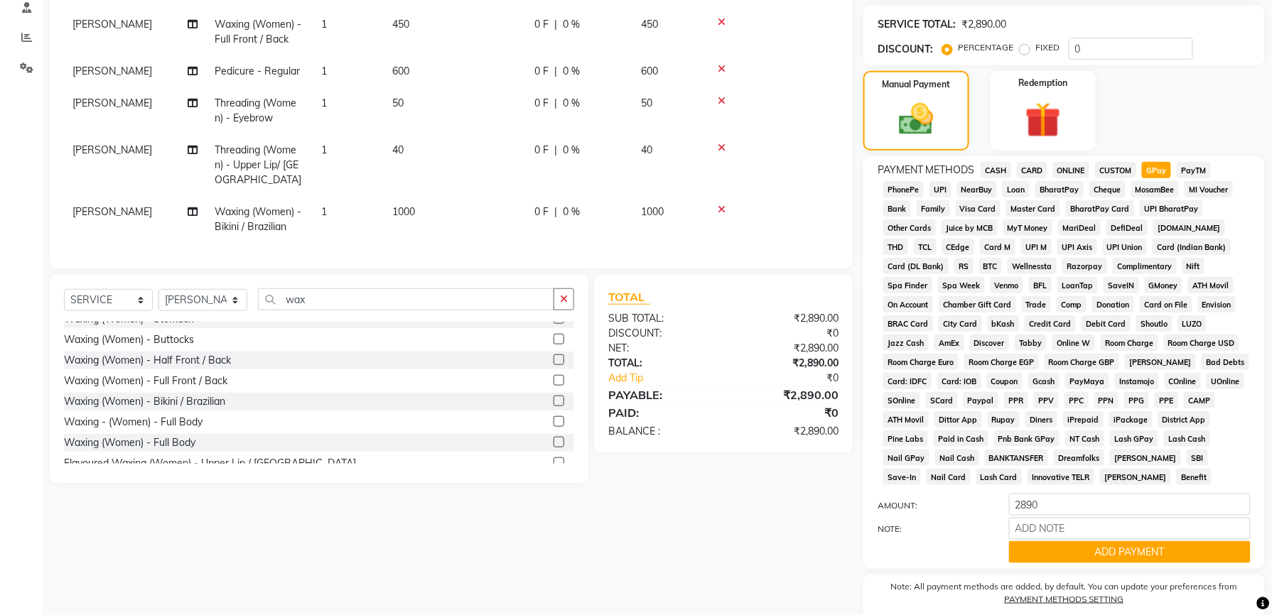
scroll to position [339, 0]
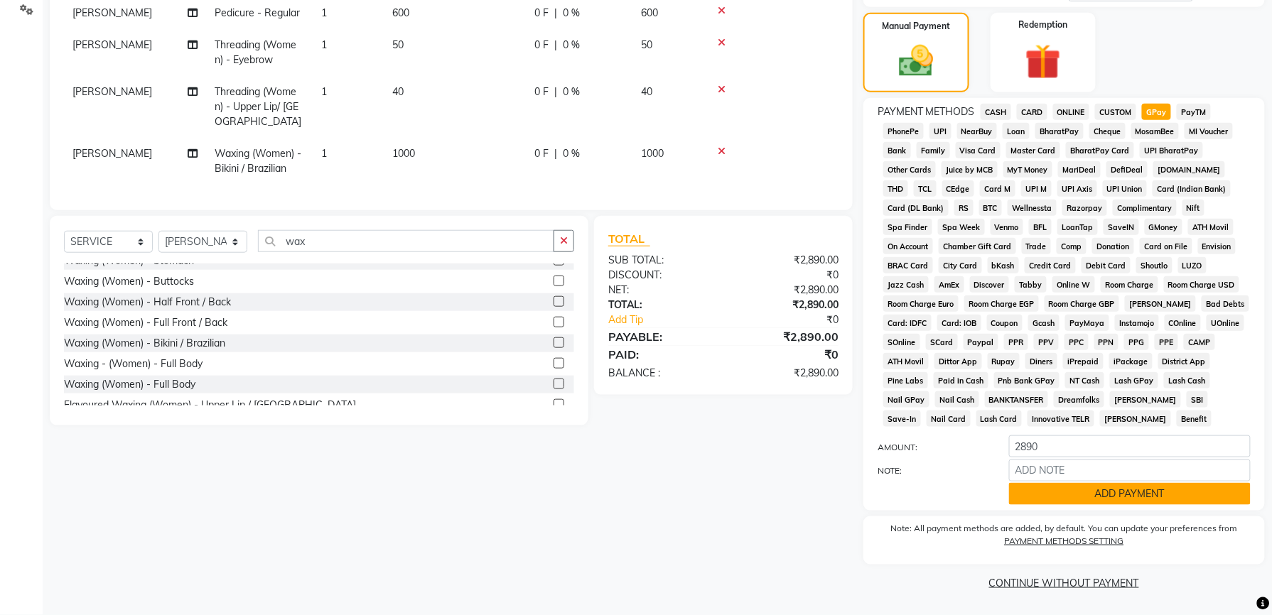
click at [1150, 484] on button "ADD PAYMENT" at bounding box center [1130, 494] width 242 height 22
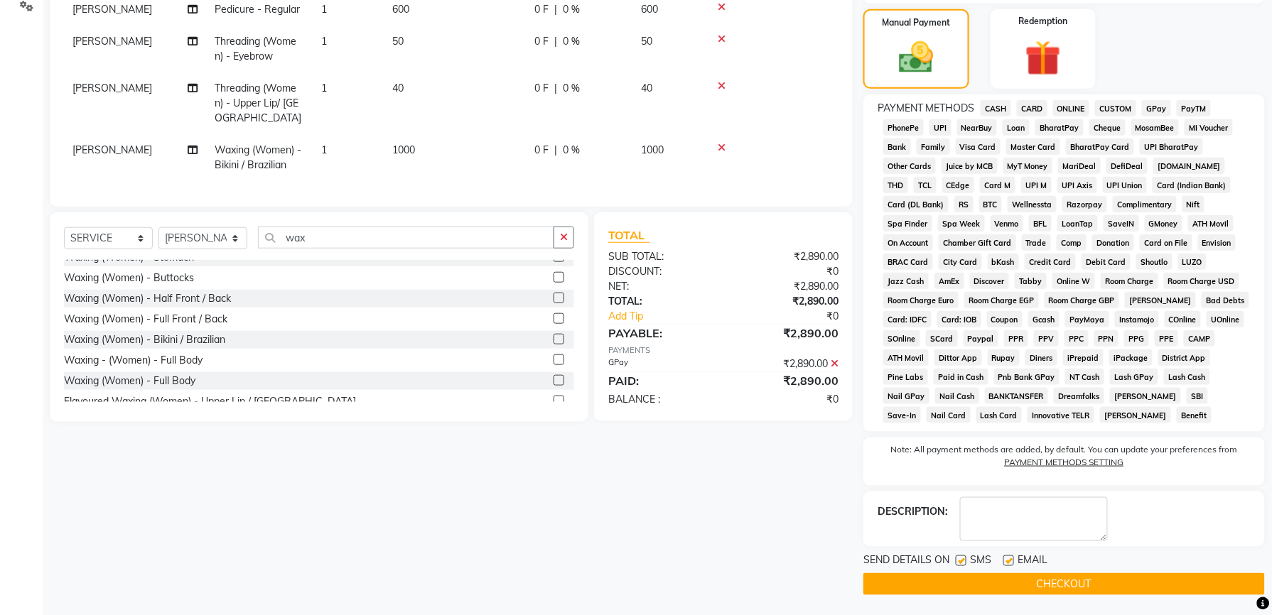
click at [1089, 584] on button "CHECKOUT" at bounding box center [1064, 585] width 402 height 22
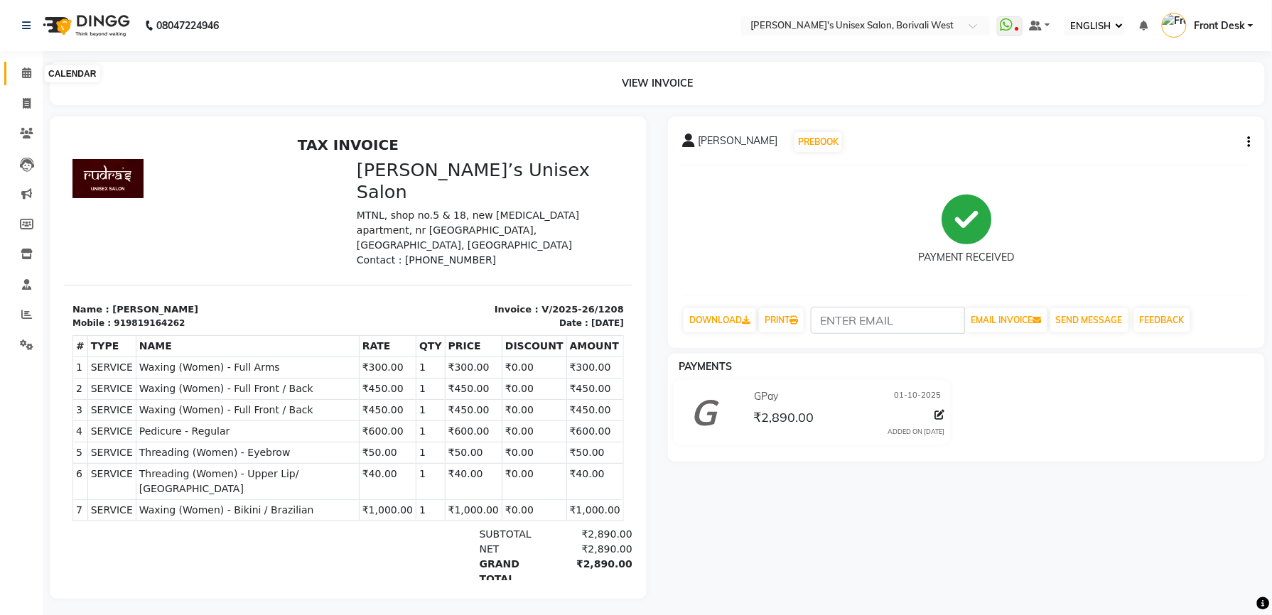
click at [31, 72] on span at bounding box center [26, 73] width 25 height 16
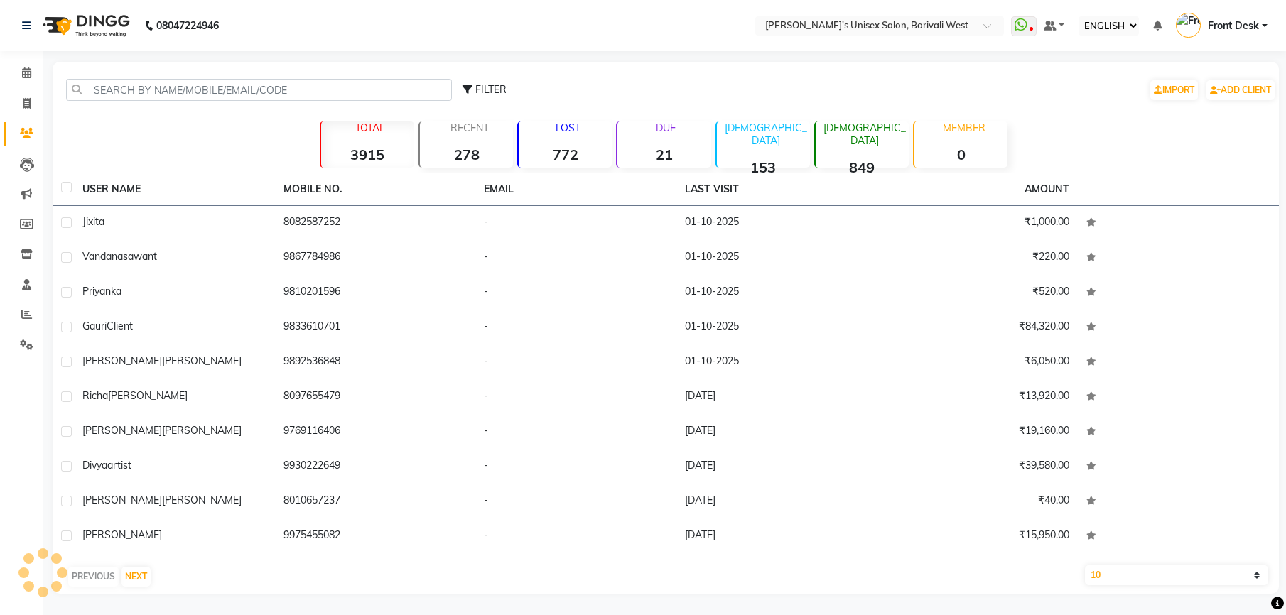
select select "ec"
click at [26, 97] on span at bounding box center [26, 104] width 25 height 16
select select "service"
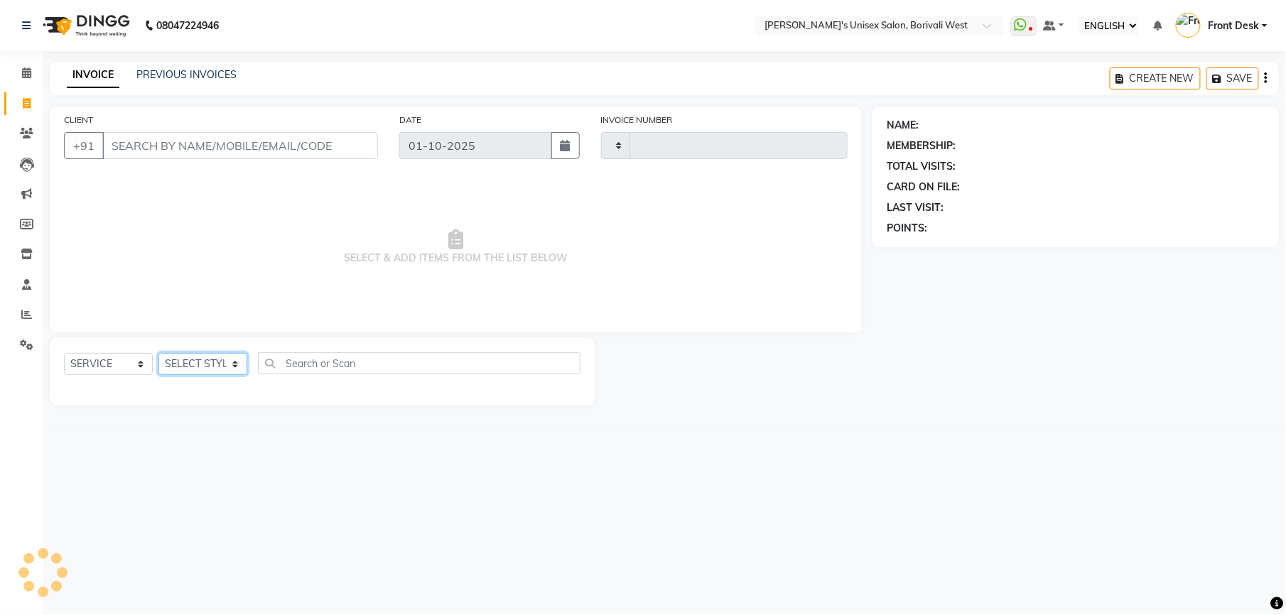
click at [233, 362] on select "SELECT STYLIST" at bounding box center [202, 364] width 89 height 22
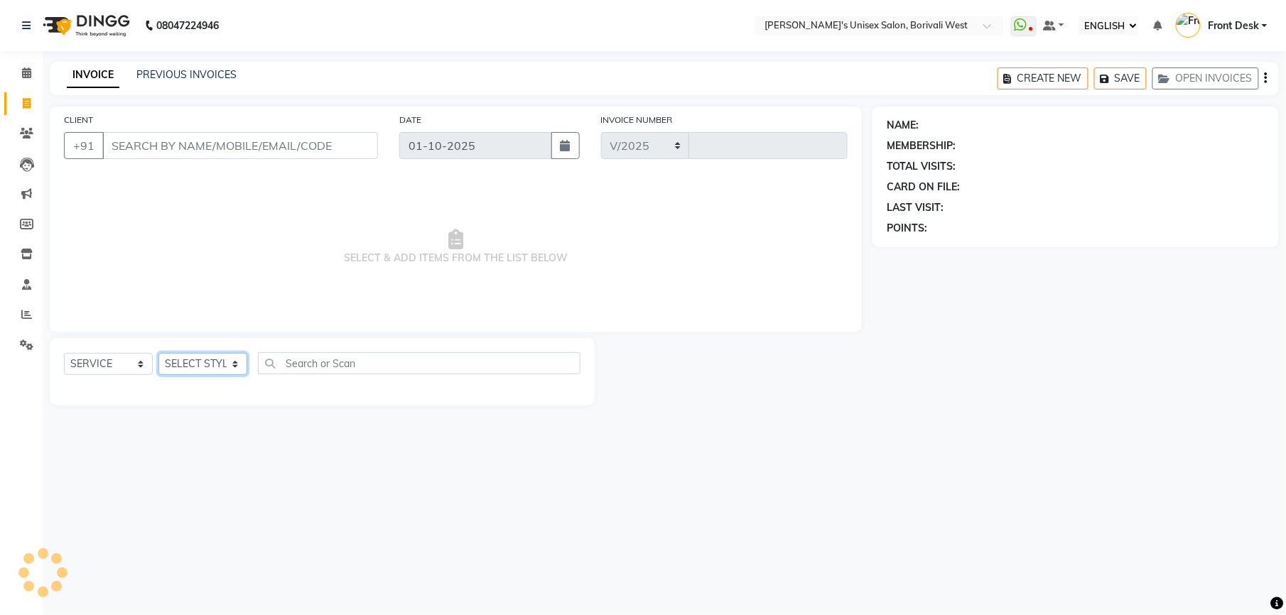
select select "4025"
type input "1207"
select select "20336"
click at [158, 353] on select "SELECT STYLIST Front Desk [PERSON_NAME] Mamta [PERSON_NAME] Yash" at bounding box center [202, 364] width 89 height 22
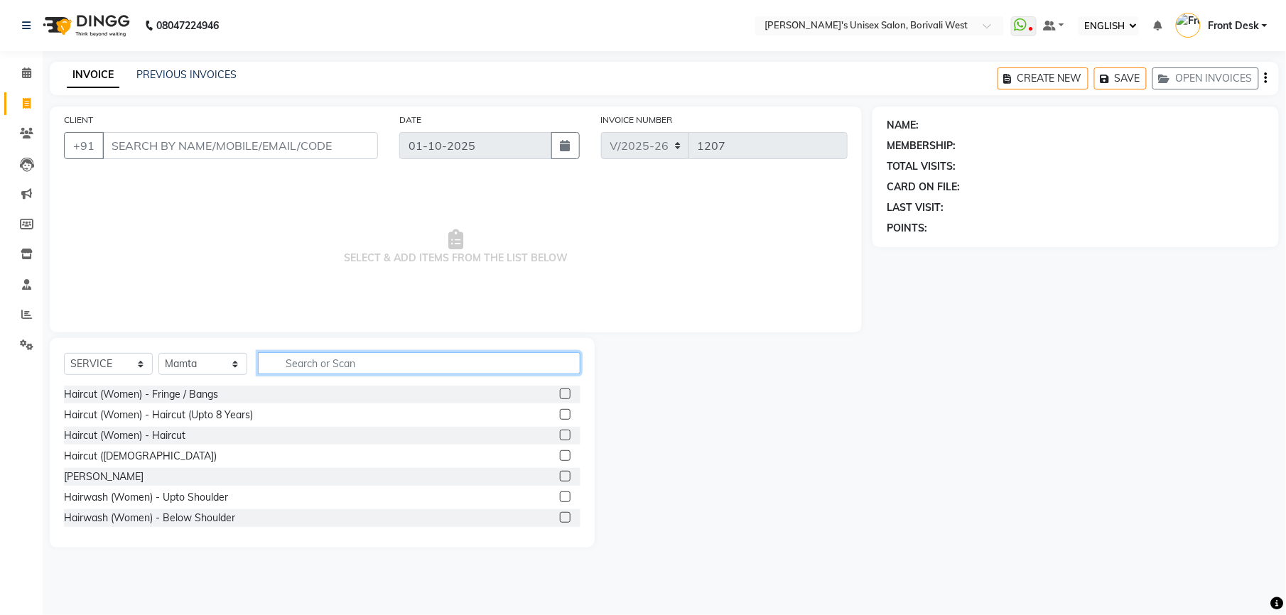
click at [298, 359] on input "text" at bounding box center [419, 363] width 323 height 22
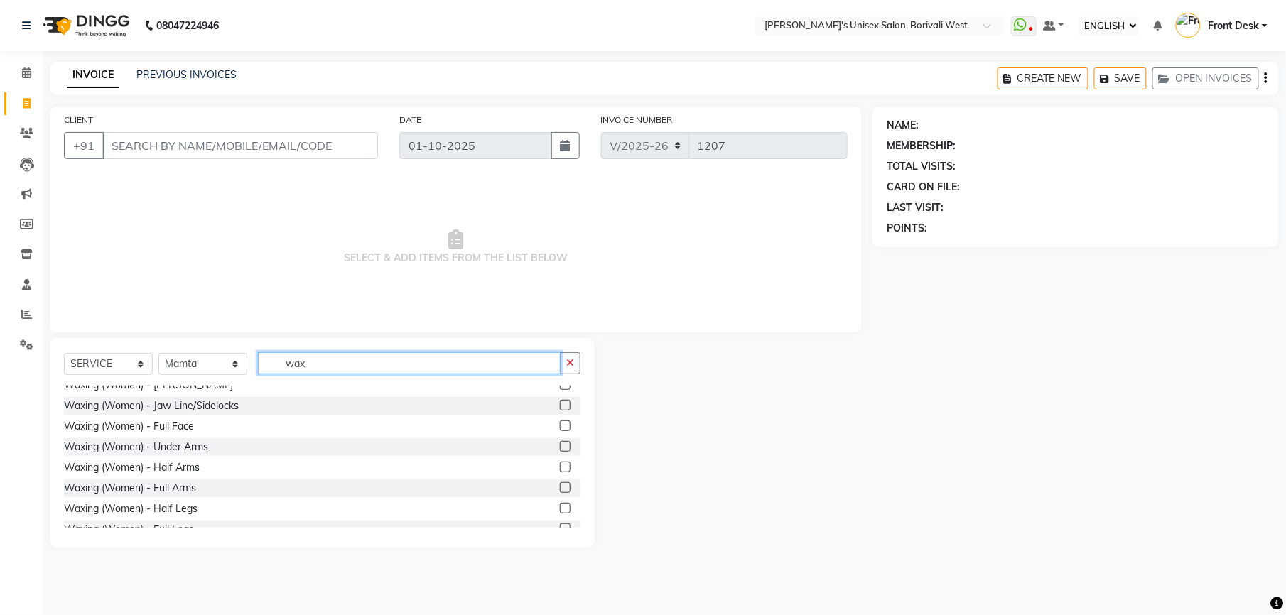
scroll to position [321, 0]
type input "wax"
click at [560, 505] on label at bounding box center [565, 505] width 11 height 11
click at [560, 505] on input "checkbox" at bounding box center [564, 506] width 9 height 9
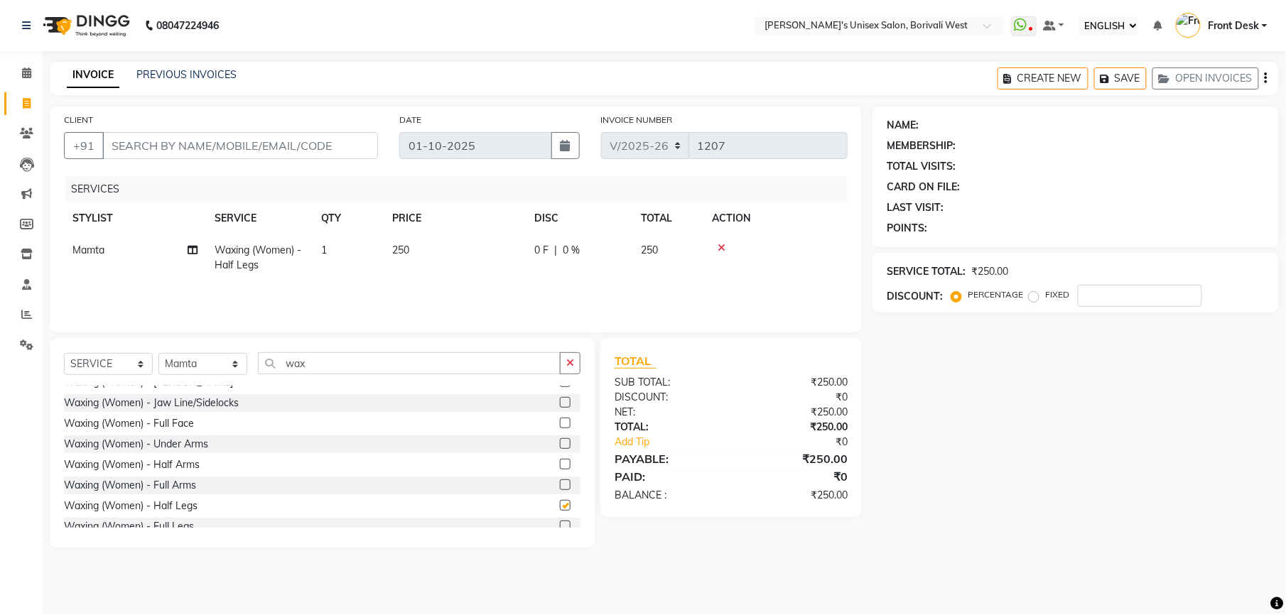
checkbox input "false"
click at [432, 365] on input "wax" at bounding box center [409, 363] width 303 height 22
type input "w"
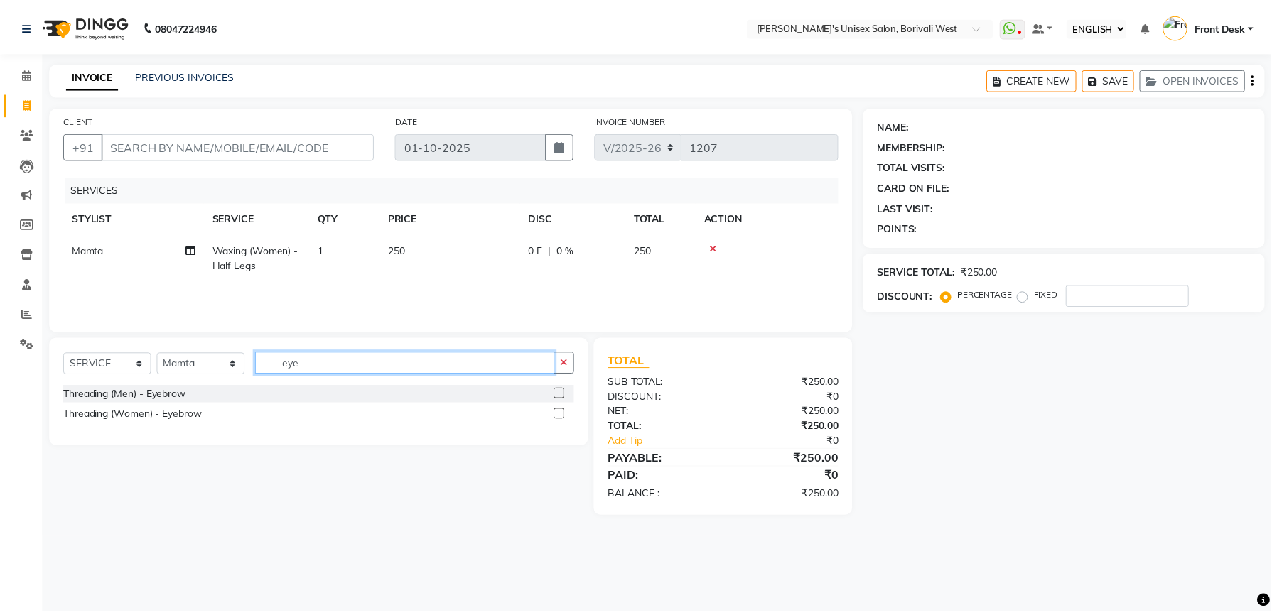
scroll to position [0, 0]
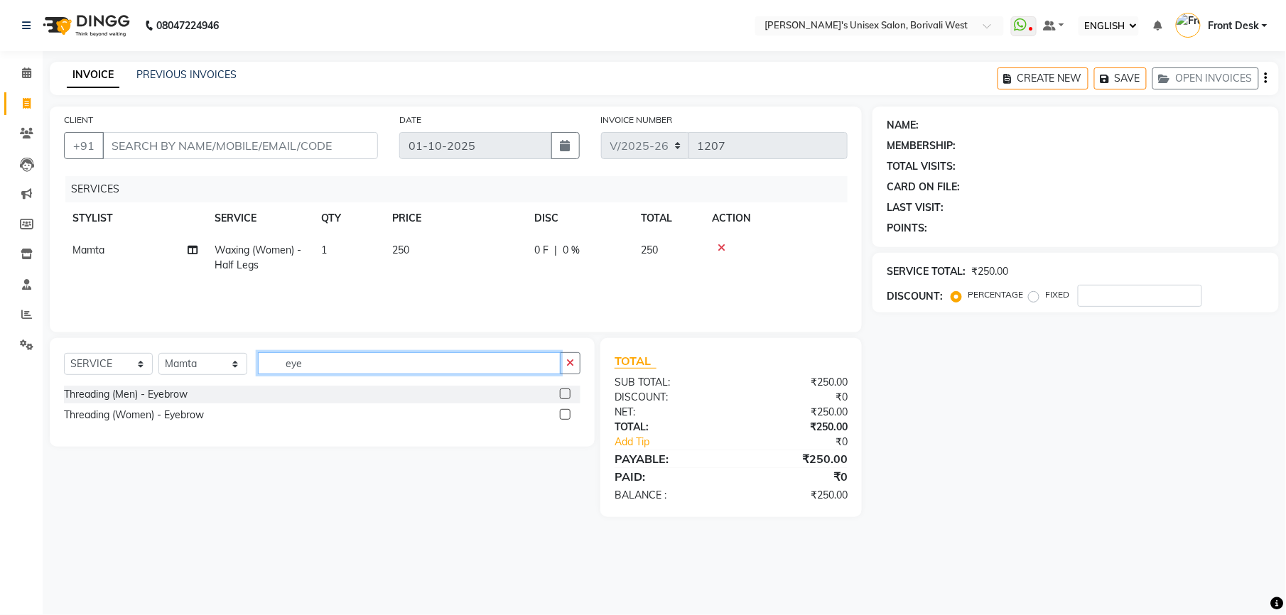
type input "eye"
click at [564, 414] on label at bounding box center [565, 414] width 11 height 11
click at [564, 414] on input "checkbox" at bounding box center [564, 415] width 9 height 9
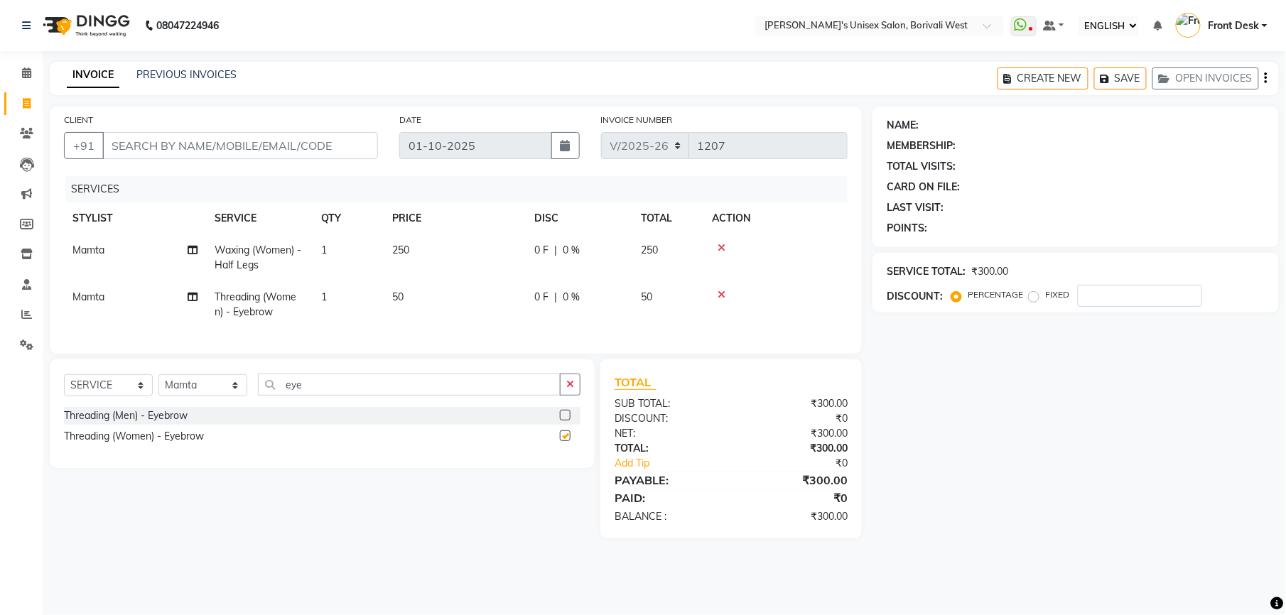
checkbox input "false"
click at [316, 143] on input "CLIENT" at bounding box center [240, 145] width 276 height 27
type input "9"
type input "0"
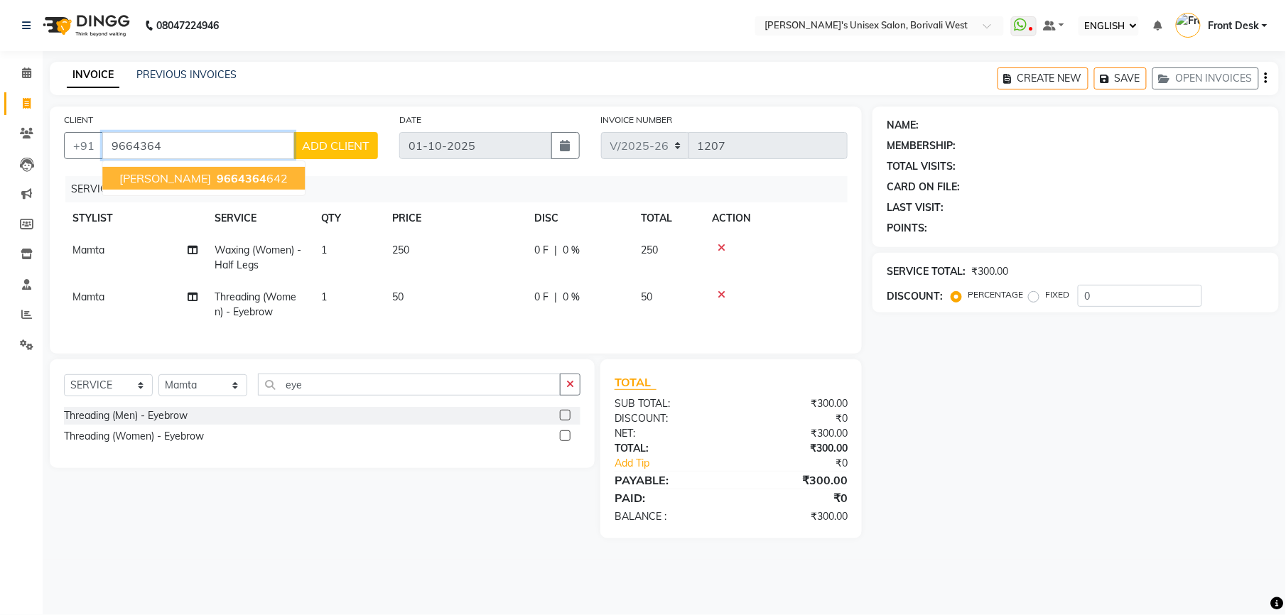
click at [271, 174] on ngb-highlight "9664364 642" at bounding box center [251, 178] width 74 height 14
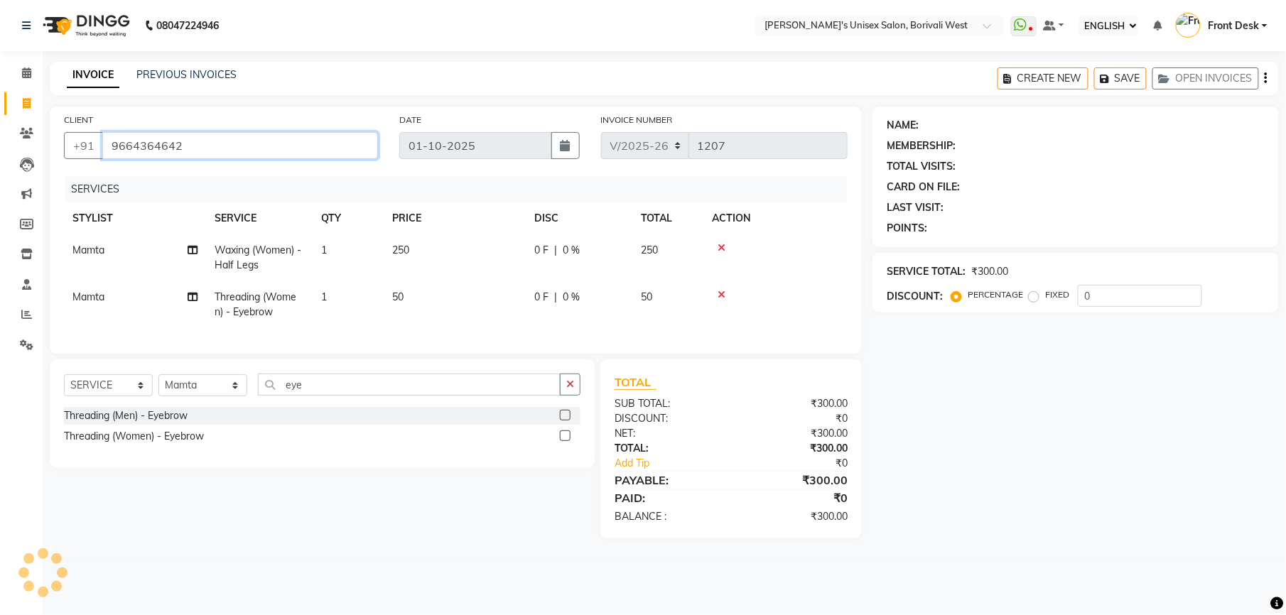
type input "9664364642"
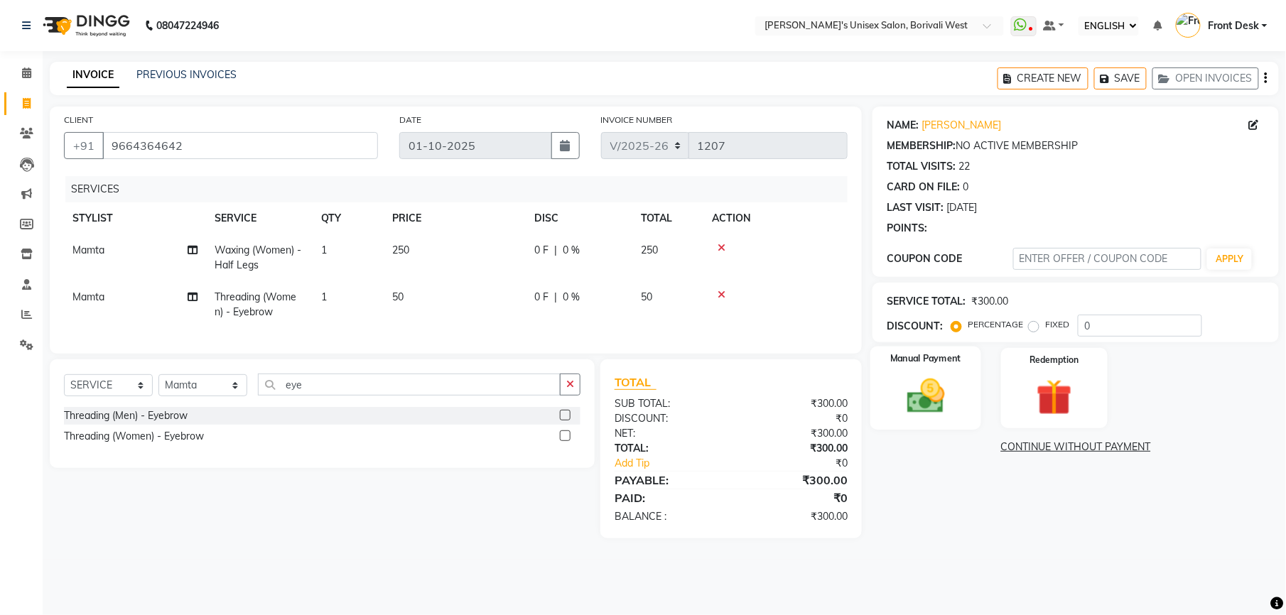
click at [938, 393] on img at bounding box center [925, 396] width 61 height 43
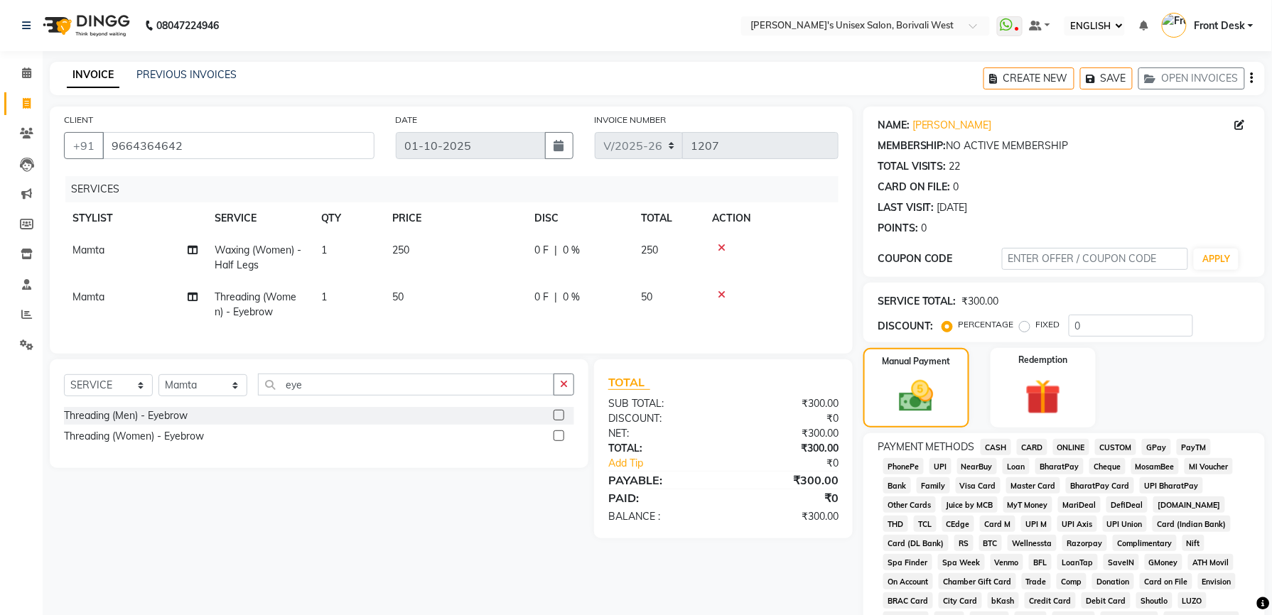
click at [1149, 441] on span "GPay" at bounding box center [1156, 447] width 29 height 16
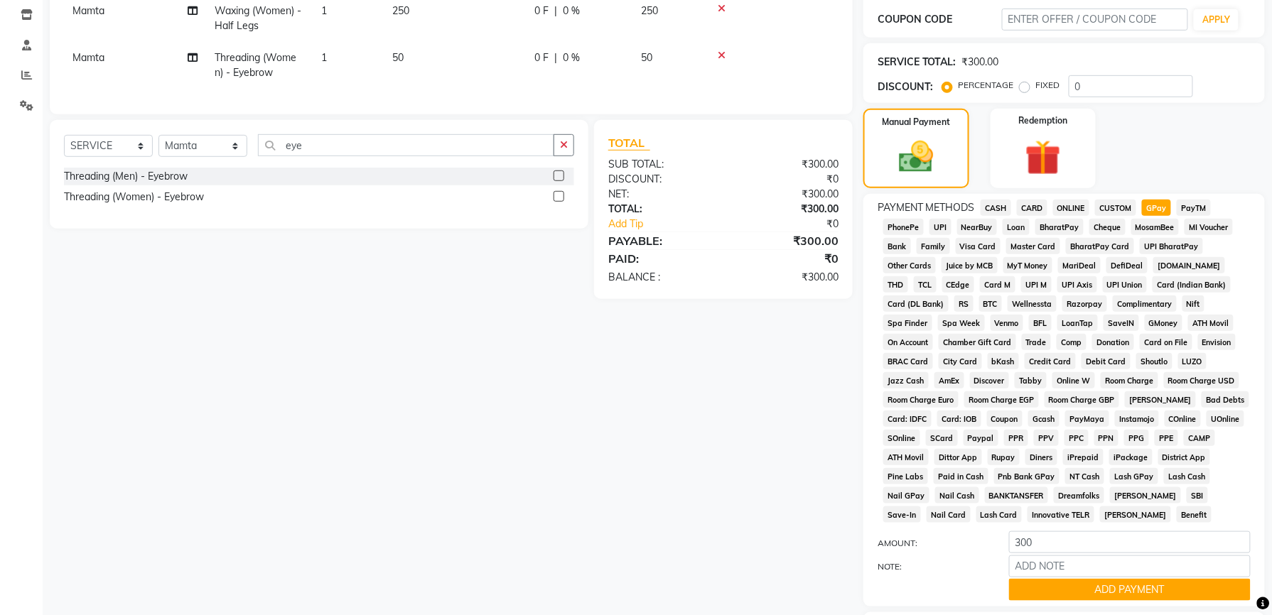
scroll to position [339, 0]
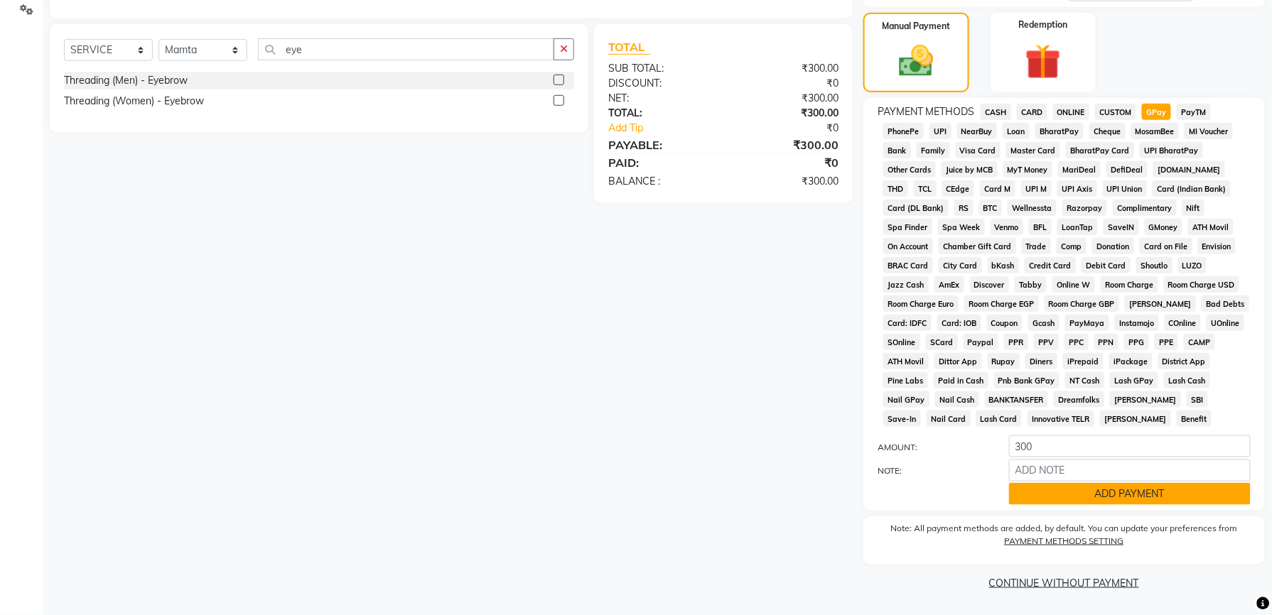
click at [1191, 490] on button "ADD PAYMENT" at bounding box center [1130, 494] width 242 height 22
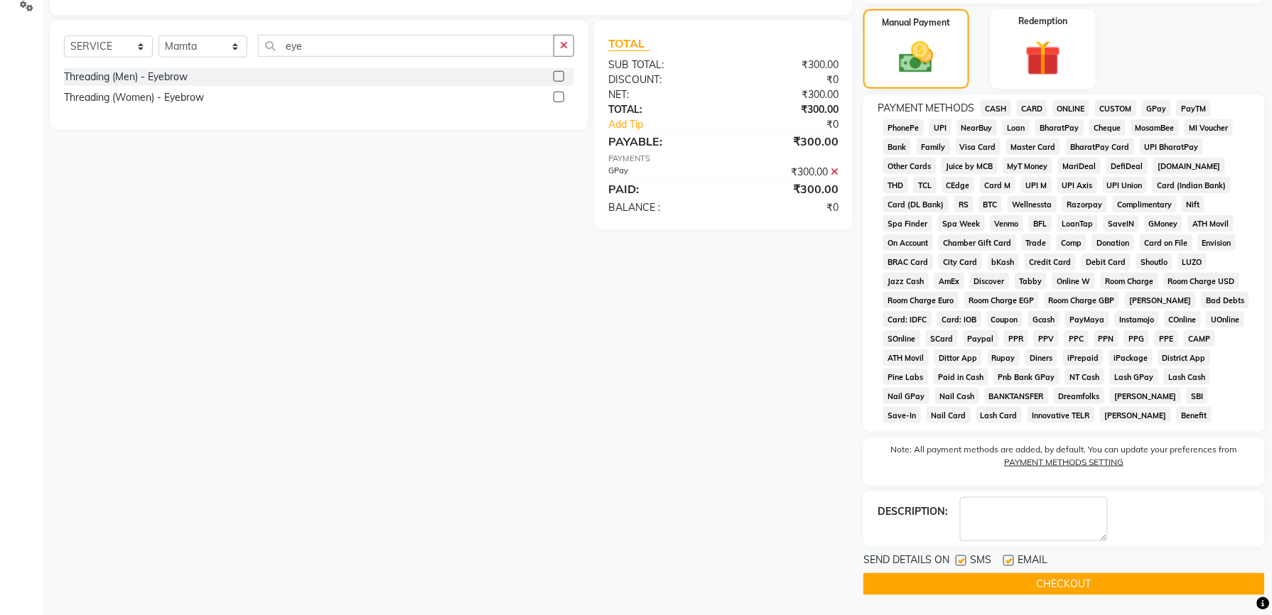
click at [1154, 586] on button "CHECKOUT" at bounding box center [1064, 585] width 402 height 22
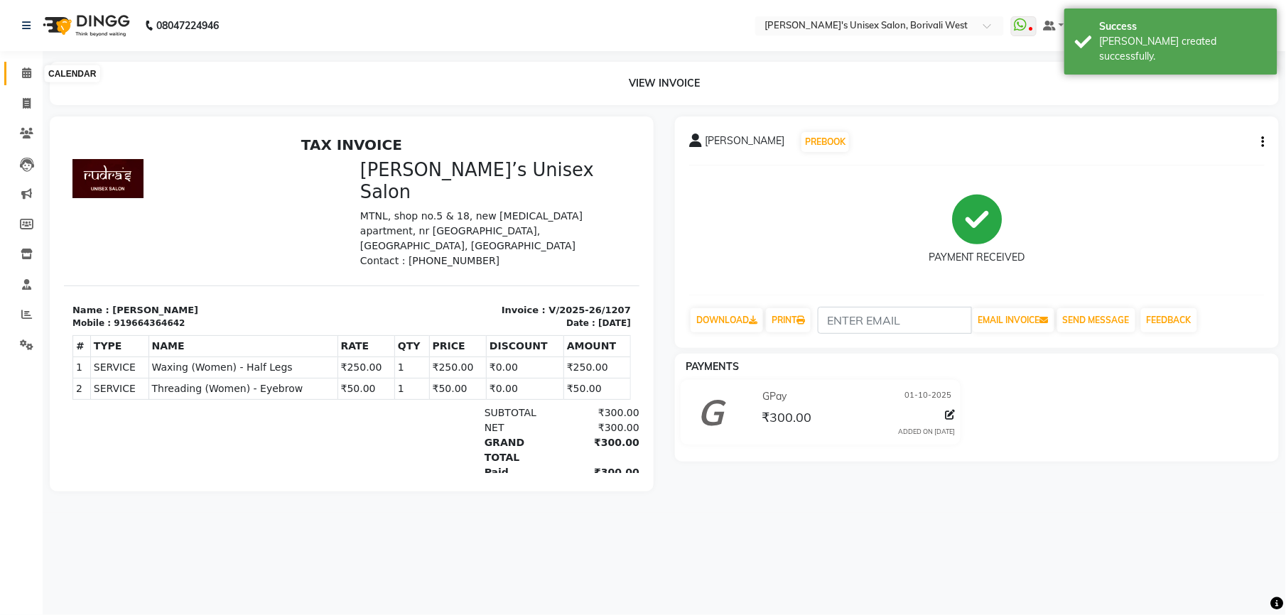
click at [23, 68] on icon at bounding box center [26, 73] width 9 height 11
